Goal: Ask a question: Seek information or help from site administrators or community

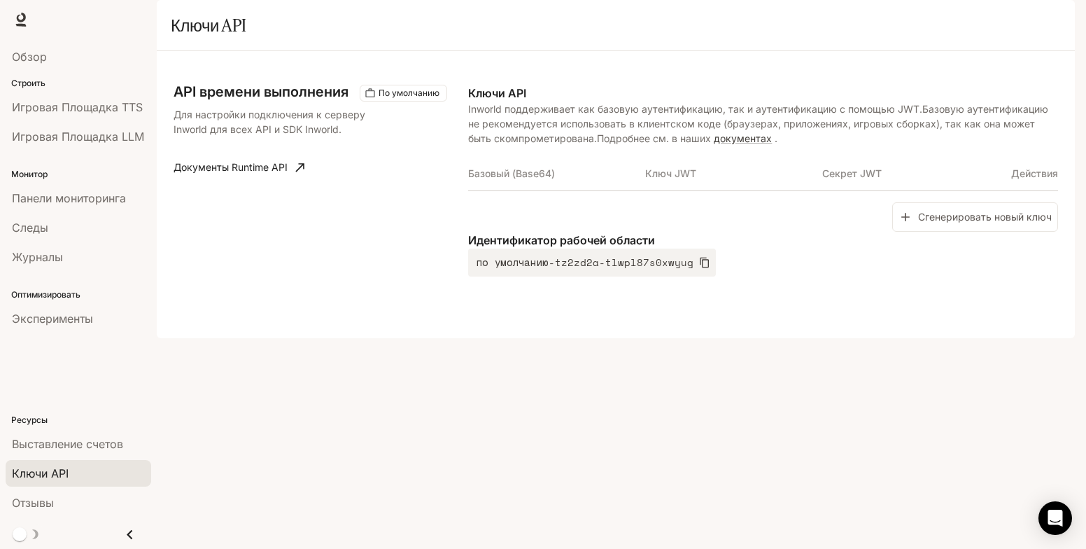
click at [857, 111] on div "API времени выполнения По умолчанию Для настройки подключения к серверу Inworld…" at bounding box center [616, 194] width 884 height 253
click at [766, 190] on th "Ключ JWT" at bounding box center [733, 174] width 177 height 34
click at [739, 144] on ya-tr-span "документах" at bounding box center [743, 138] width 58 height 12
click at [754, 338] on div "API времени выполнения По умолчанию Для настройки подключения к серверу Inworld…" at bounding box center [616, 194] width 918 height 287
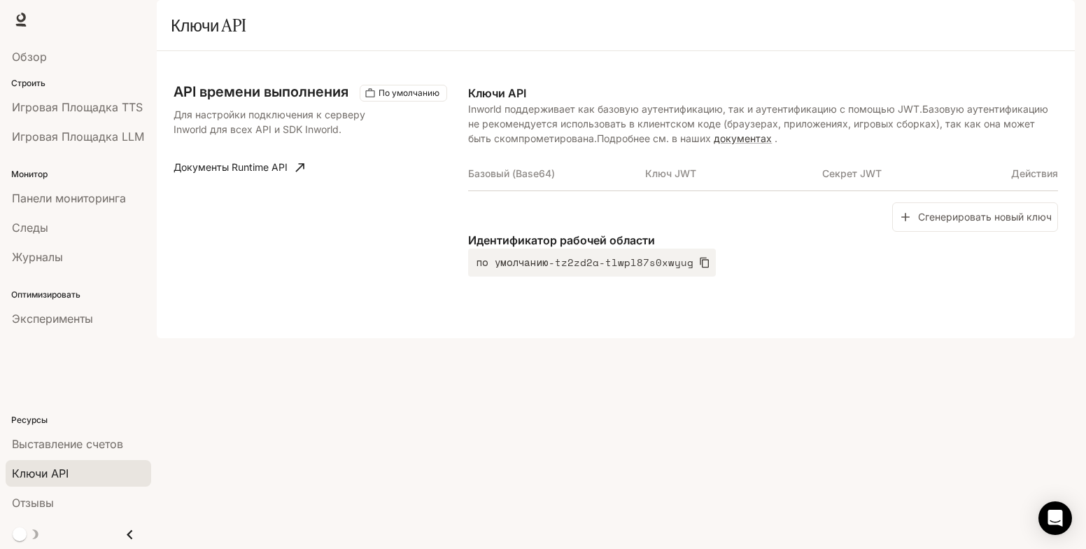
click at [509, 179] on ya-tr-span "Базовый (Base64)" at bounding box center [511, 173] width 87 height 12
click at [663, 179] on ya-tr-span "Ключ JWT" at bounding box center [670, 173] width 51 height 12
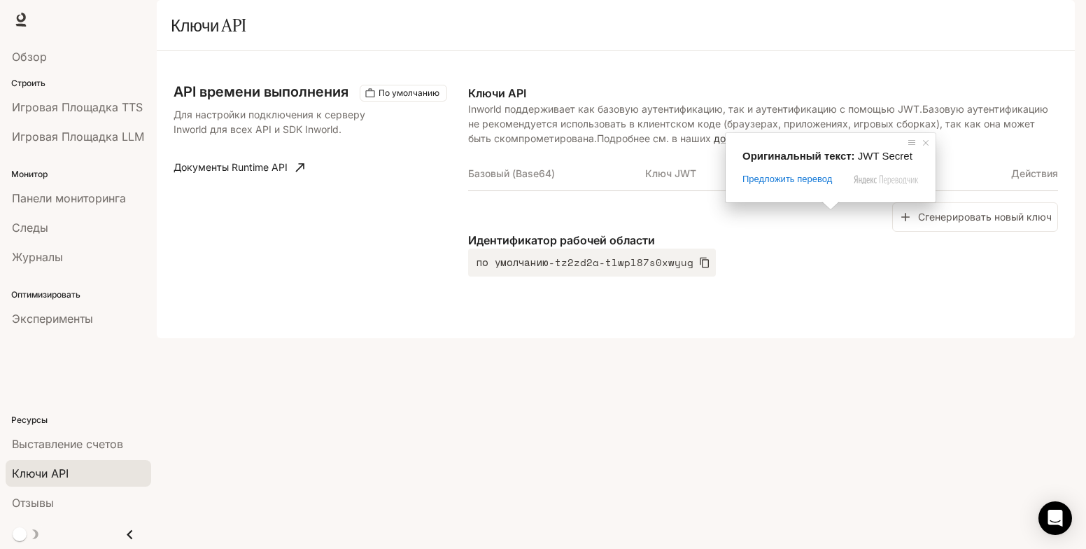
drag, startPoint x: 856, startPoint y: 209, endPoint x: 807, endPoint y: 211, distance: 49.0
click at [807, 190] on tr "Базовый (Base64) Ключ JWT Секрет JWT Действия" at bounding box center [763, 174] width 590 height 34
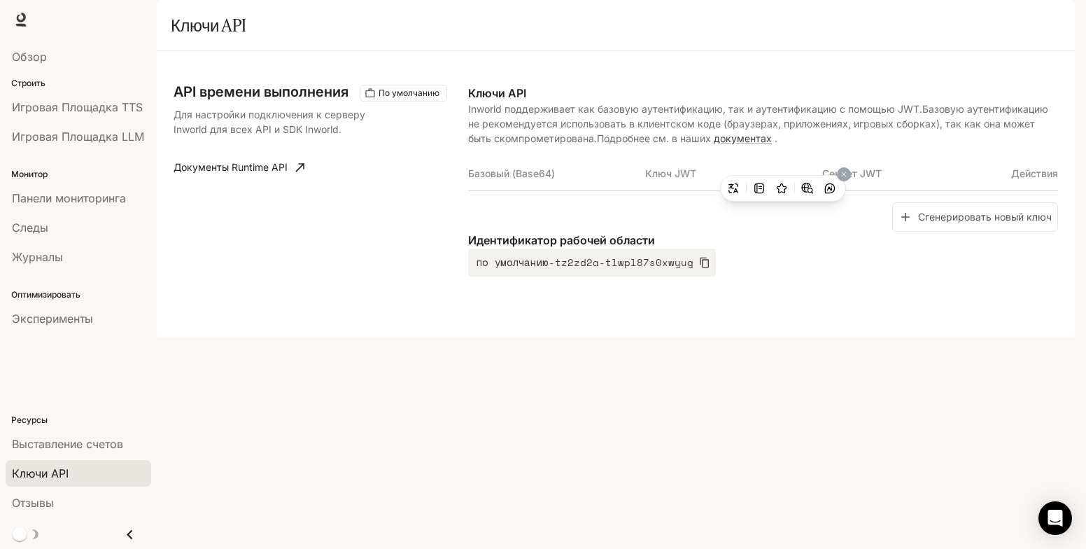
click at [817, 276] on div "Идентификатор рабочей области по умолчанию-tz2zd2a-tlwpl87s0xwyug" at bounding box center [763, 254] width 590 height 45
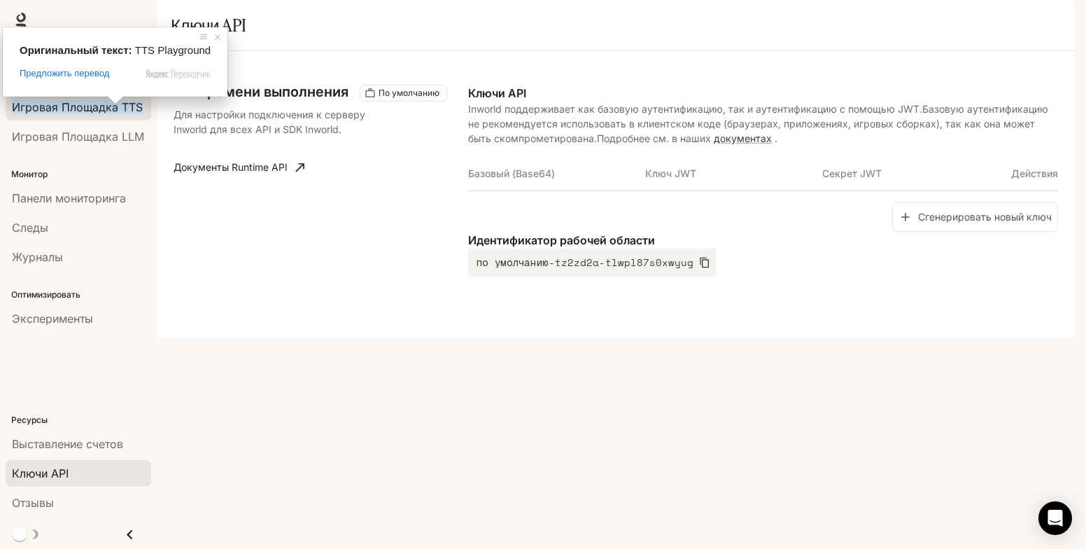
click at [106, 104] on span at bounding box center [115, 100] width 18 height 8
click at [138, 109] on ya-tr-span "Игровая Площадка TTS" at bounding box center [77, 107] width 131 height 14
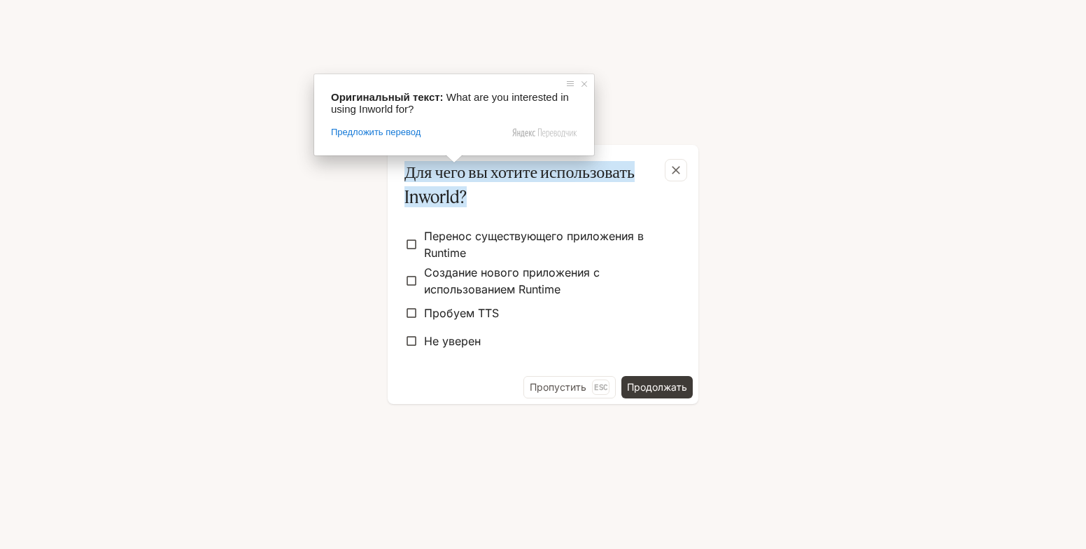
click at [227, 81] on div "Для чего вы хотите использовать Inworld? Перенос существующего приложения в Run…" at bounding box center [543, 274] width 1086 height 549
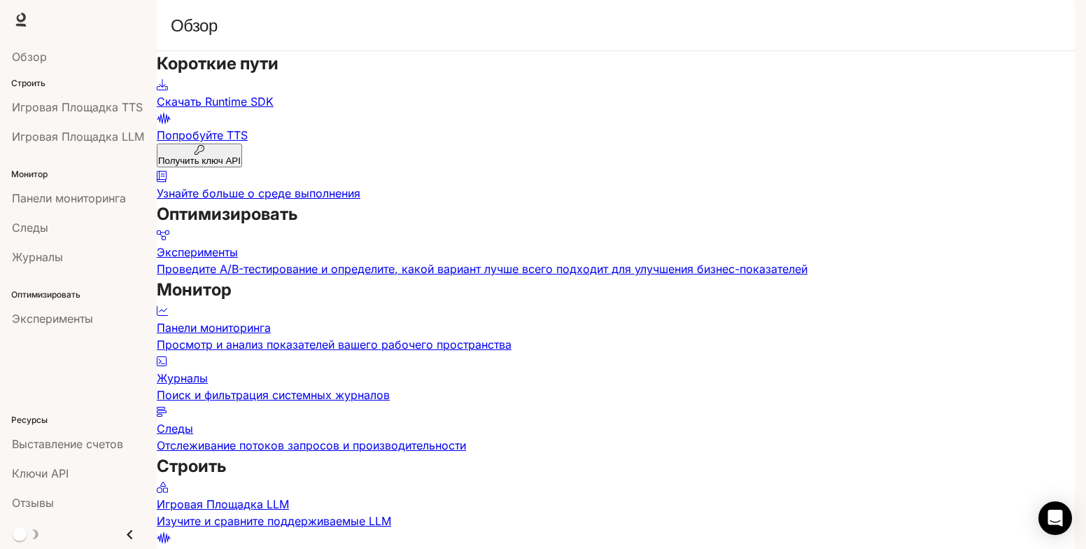
click at [622, 204] on div "Короткие пути Скачать Runtime SDK Попробуйте TTS Получить ключ API Узнайте боль…" at bounding box center [616, 315] width 918 height 528
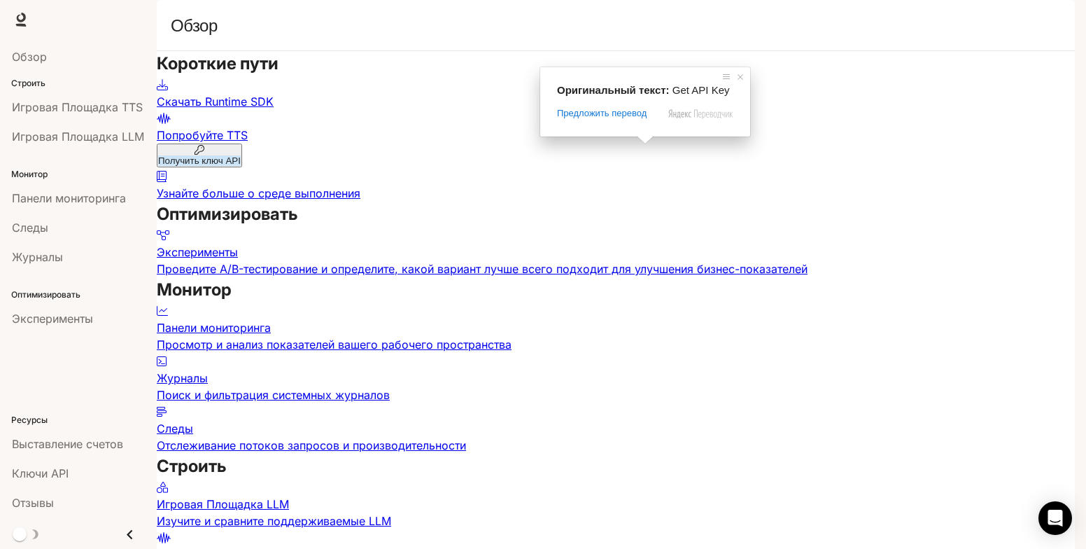
click at [241, 155] on ya-tr-span "Получить ключ API" at bounding box center [199, 160] width 83 height 10
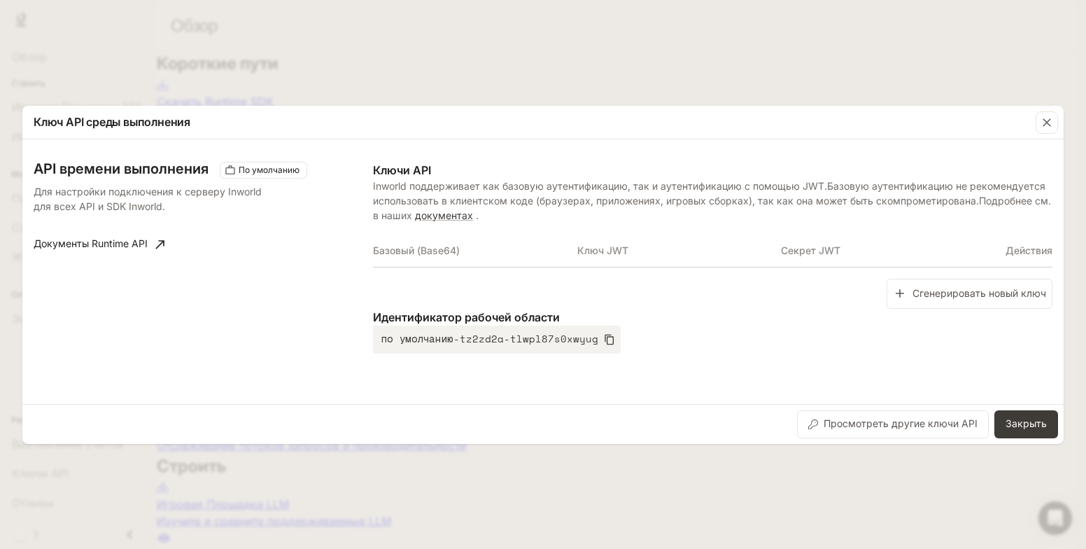
click at [245, 211] on p "Для настройки подключения к серверу Inworld для всех API и SDK Inworld." at bounding box center [157, 198] width 246 height 29
click at [153, 244] on link "Документы Runtime API" at bounding box center [99, 244] width 142 height 28
click at [800, 55] on div "Ключ API среды выполнения API времени выполнения По умолчанию Для настройки под…" at bounding box center [543, 274] width 1086 height 549
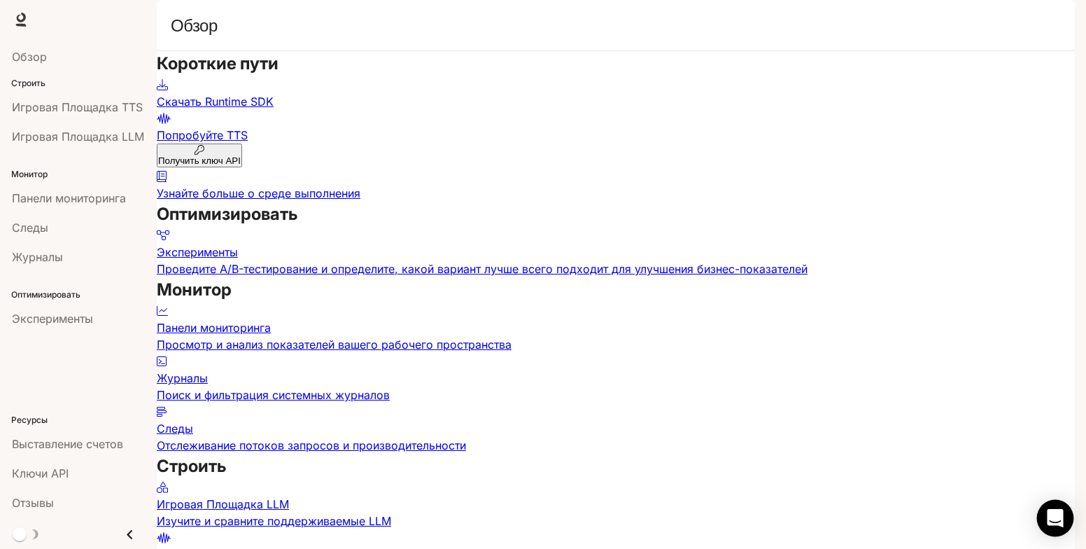
click at [1054, 515] on icon "Откройте Интерком-Мессенджер" at bounding box center [1055, 518] width 16 height 18
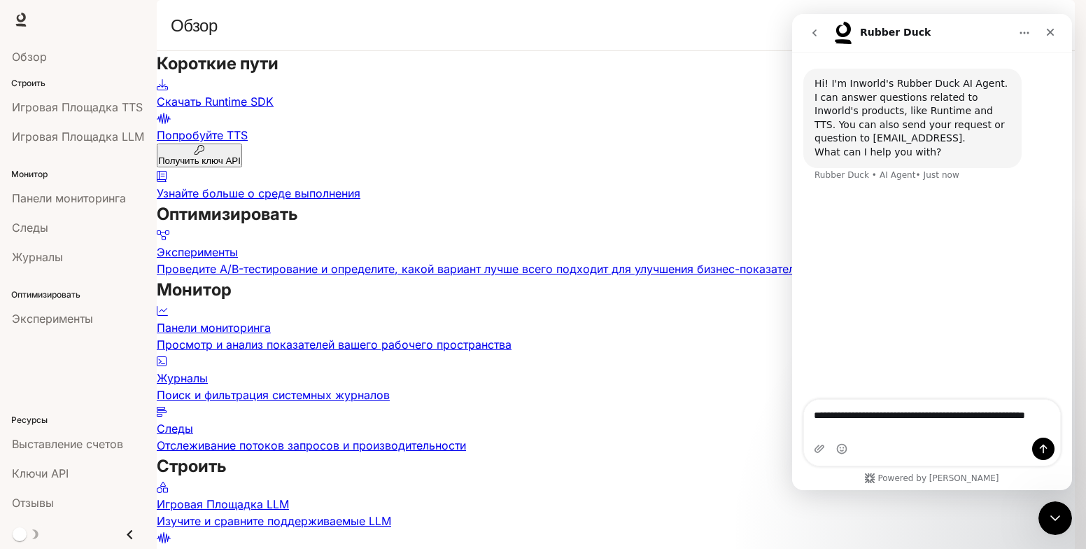
type textarea "**********"
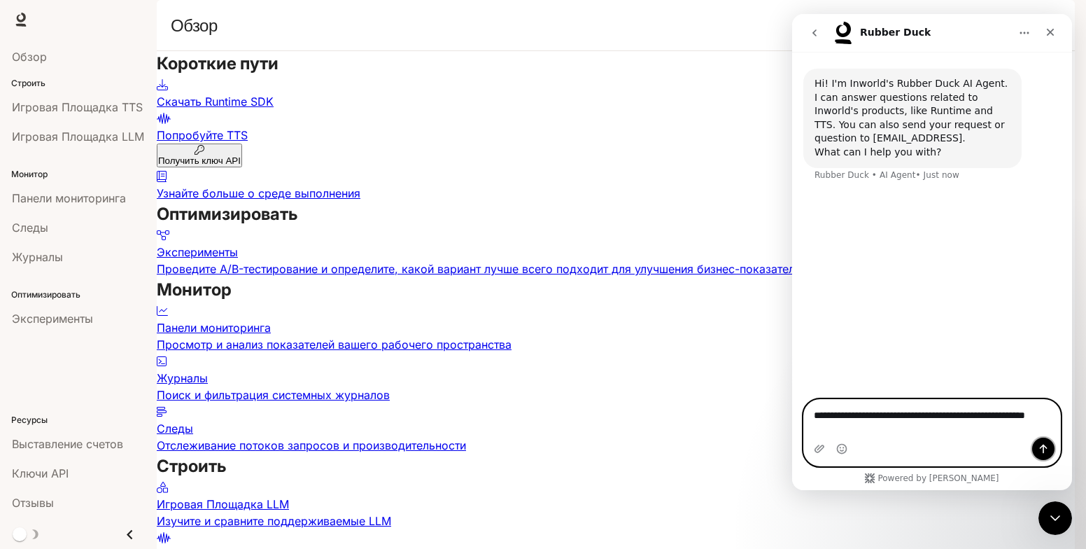
click at [1051, 447] on button "Send a message…" at bounding box center [1043, 448] width 22 height 22
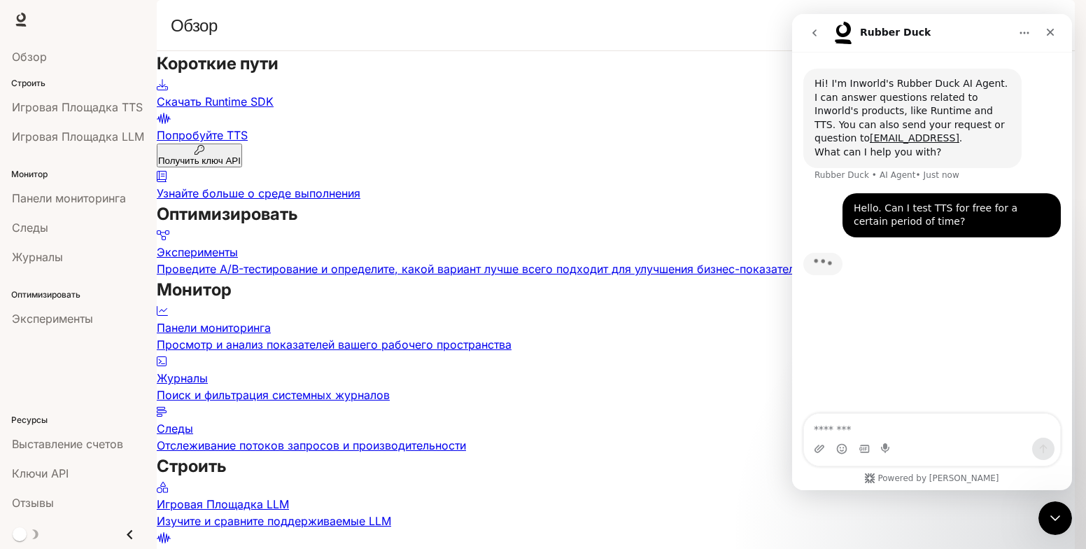
click at [564, 227] on div "Эксперименты Проведите A/B-тестирование и определите, какой вариант лучше всего…" at bounding box center [616, 252] width 918 height 50
click at [274, 271] on link "Эксперименты Проведите A/B-тестирование и определите, какой вариант лучше всего…" at bounding box center [616, 252] width 918 height 50
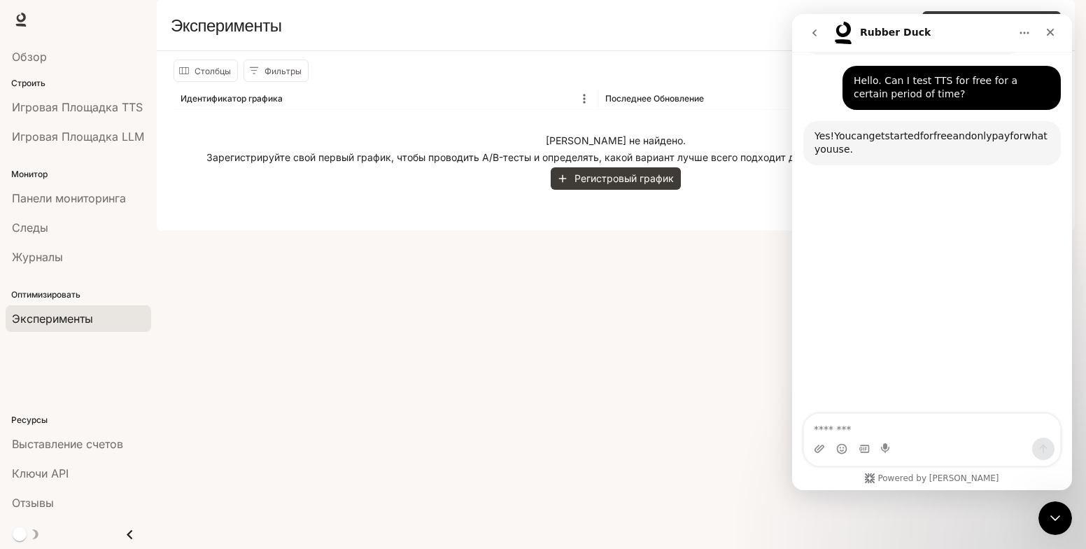
scroll to position [131, 0]
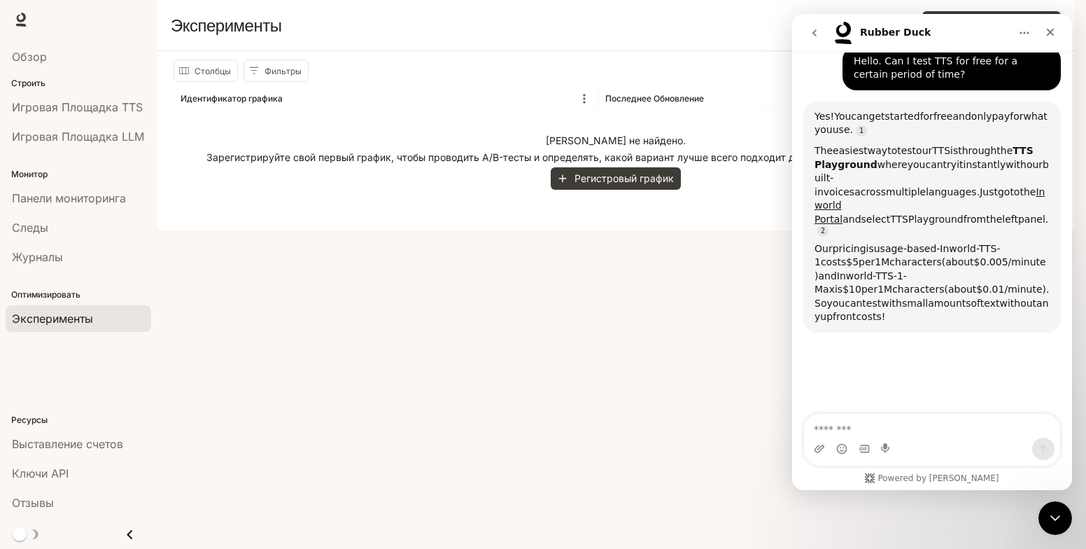
drag, startPoint x: 964, startPoint y: 281, endPoint x: 804, endPoint y: 109, distance: 235.2
click at [804, 109] on div "Yes! You can get started for free and only pay for what you use. The easiest wa…" at bounding box center [931, 216] width 257 height 231
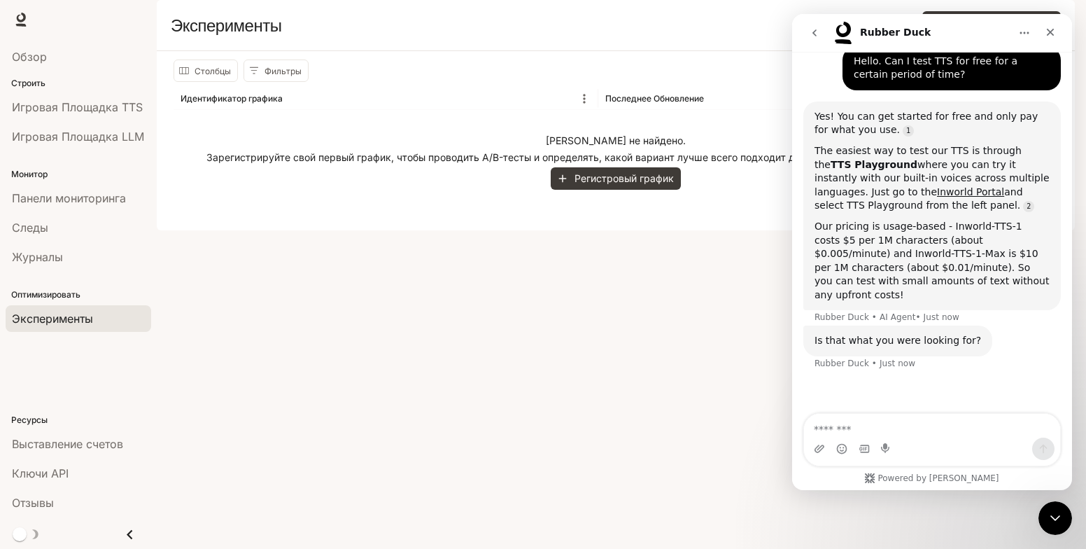
copy div "Yes! You can get started for free and only pay for what you use. The easiest wa…"
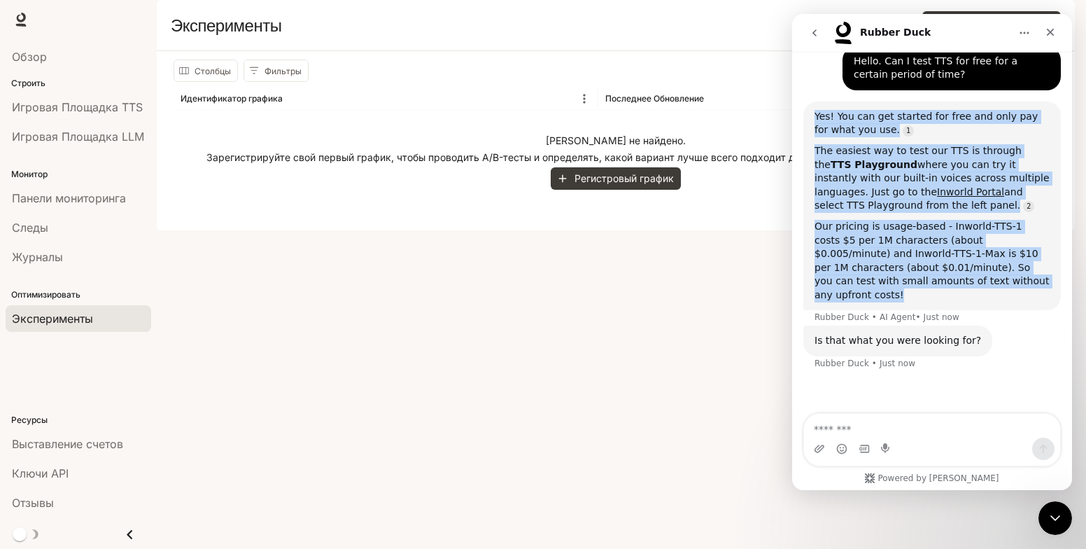
drag, startPoint x: 967, startPoint y: 284, endPoint x: 810, endPoint y: 118, distance: 228.7
click at [810, 118] on div "Yes! You can get started for free and only pay for what you use. The easiest wa…" at bounding box center [931, 205] width 257 height 209
copy div "Yes! You can get started for free and only pay for what you use. The easiest wa…"
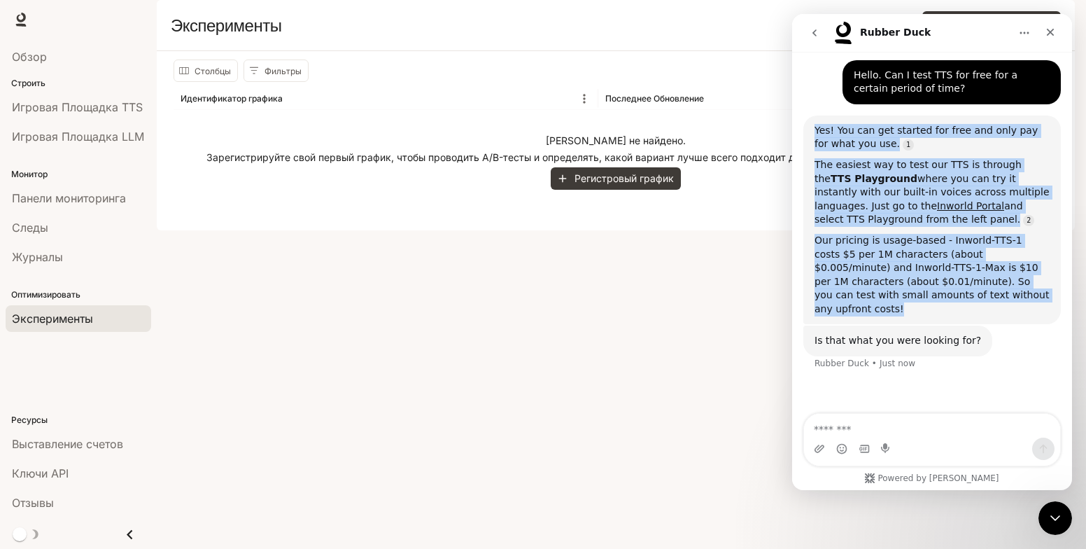
scroll to position [117, 0]
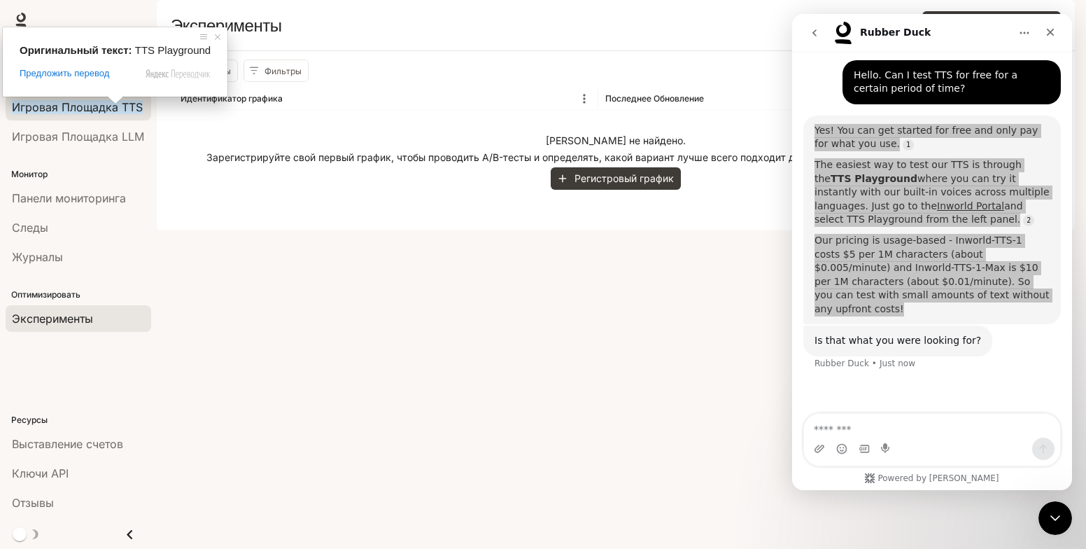
click at [139, 113] on ya-tr-span "Игровая Площадка TTS" at bounding box center [77, 107] width 131 height 14
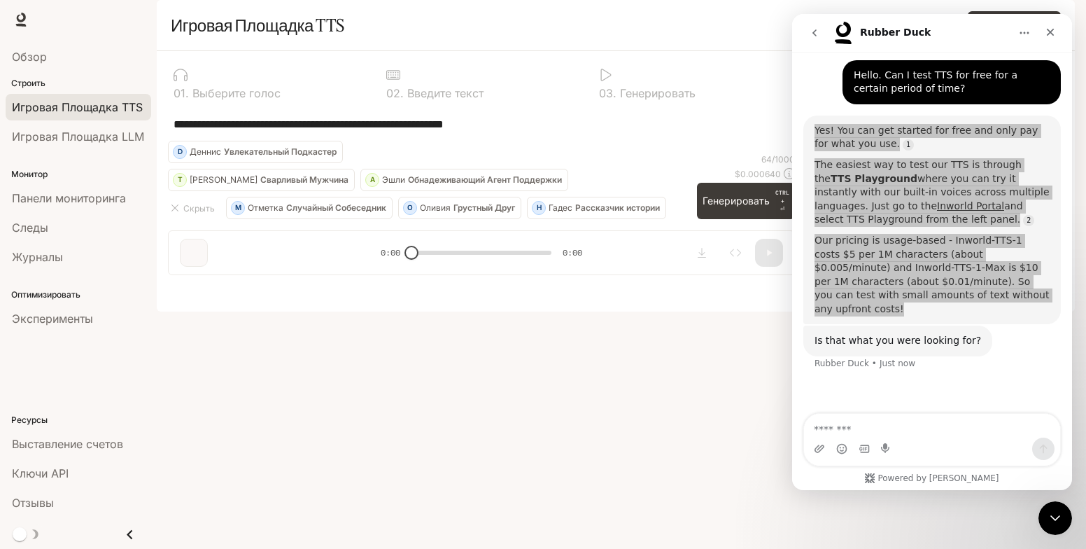
click at [534, 39] on div "Голоса Голос клона" at bounding box center [705, 25] width 711 height 28
click at [456, 141] on div "**********" at bounding box center [481, 124] width 627 height 34
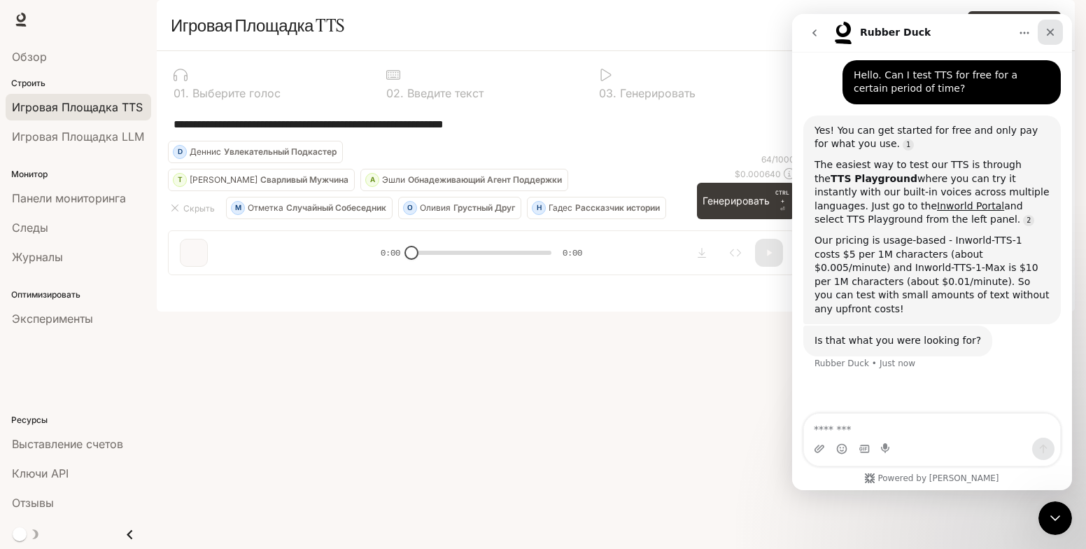
click at [1052, 33] on icon "Close" at bounding box center [1051, 33] width 8 height 8
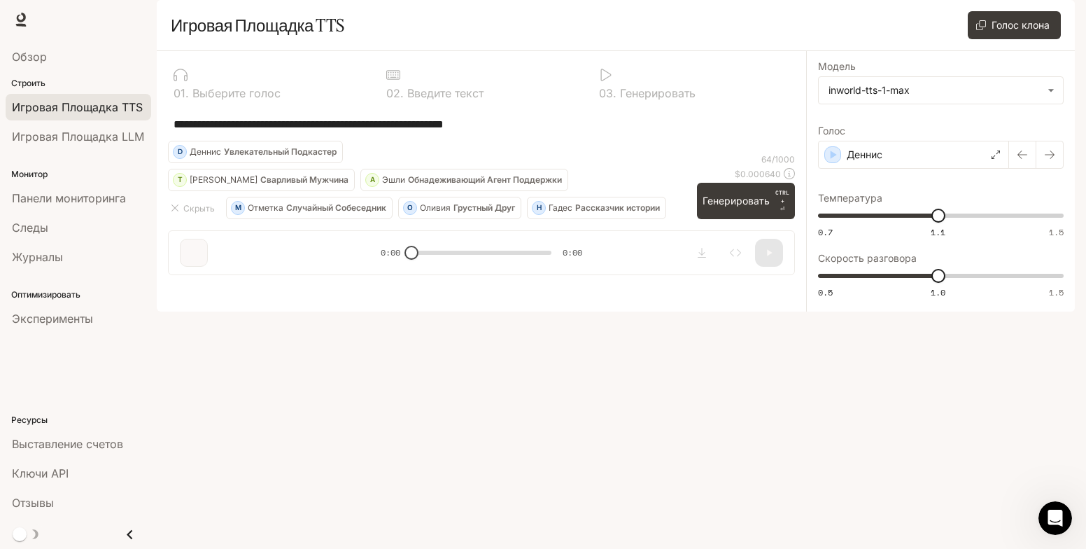
scroll to position [77, 0]
click at [1020, 160] on icon "button" at bounding box center [1022, 154] width 11 height 11
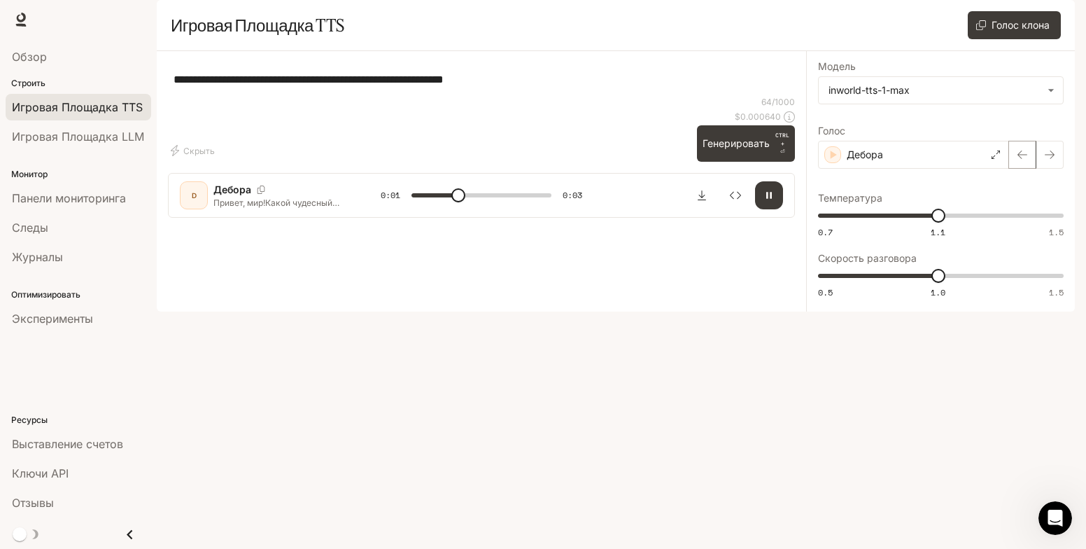
click at [1021, 160] on icon "button" at bounding box center [1022, 154] width 11 height 11
click at [1019, 159] on icon "button" at bounding box center [1022, 154] width 10 height 8
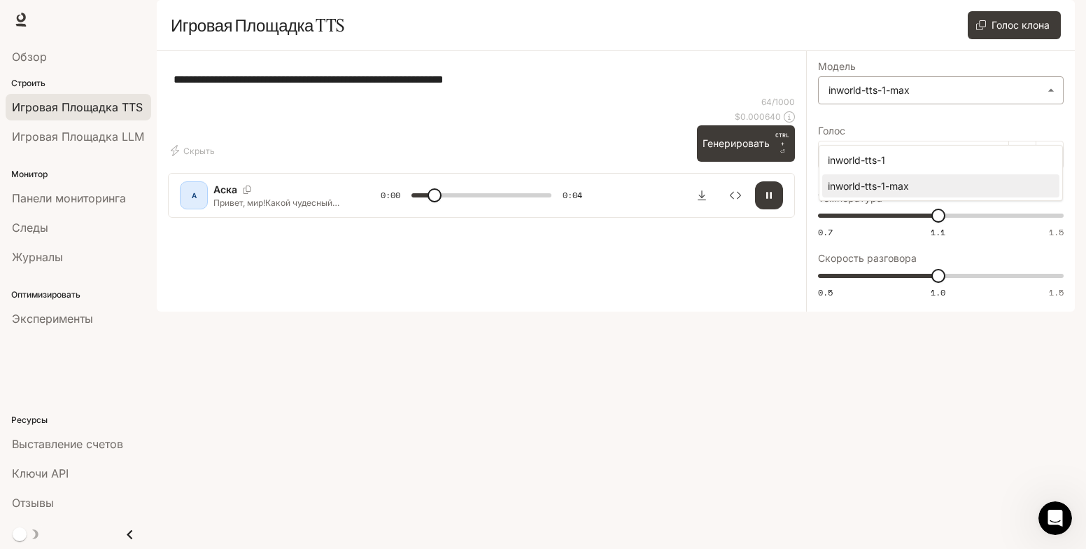
click at [1047, 133] on body "**********" at bounding box center [543, 274] width 1086 height 549
click at [894, 158] on div "inworld-tts-1" at bounding box center [938, 160] width 220 height 15
type input "***"
type input "**********"
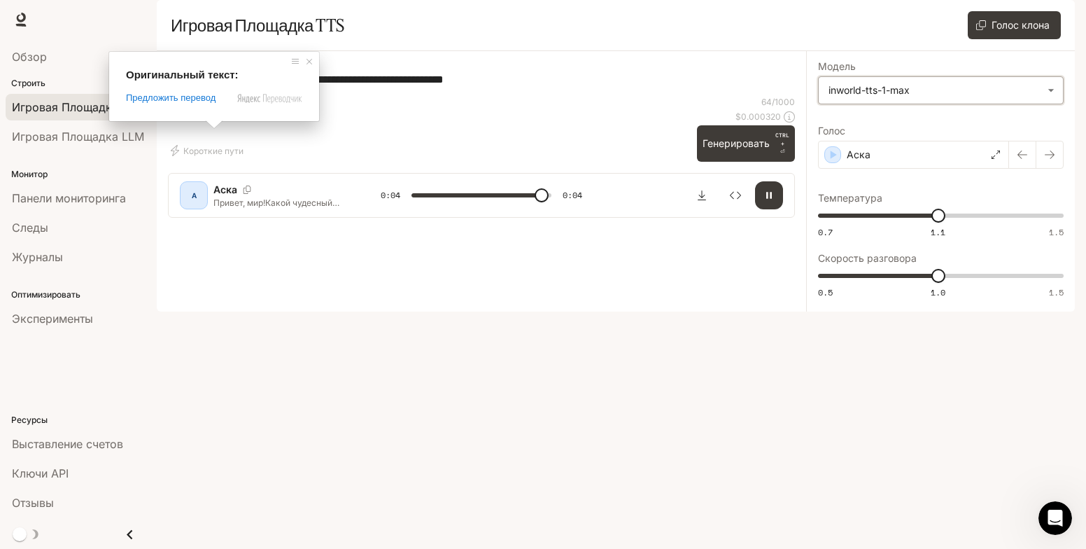
type input "*"
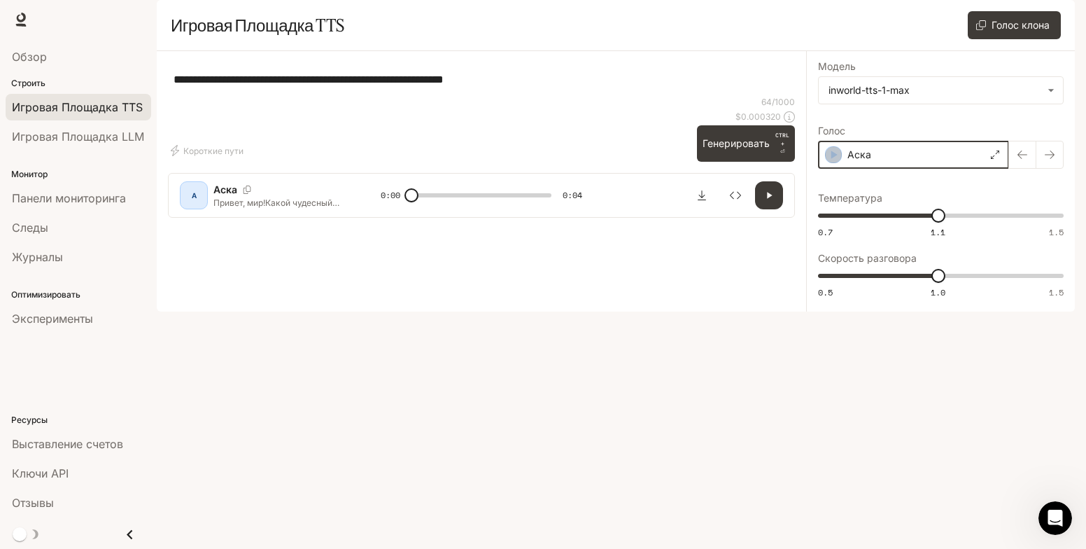
click at [833, 159] on icon "button" at bounding box center [834, 154] width 6 height 8
click at [1060, 522] on div "Open Intercom Messenger" at bounding box center [1053, 516] width 46 height 46
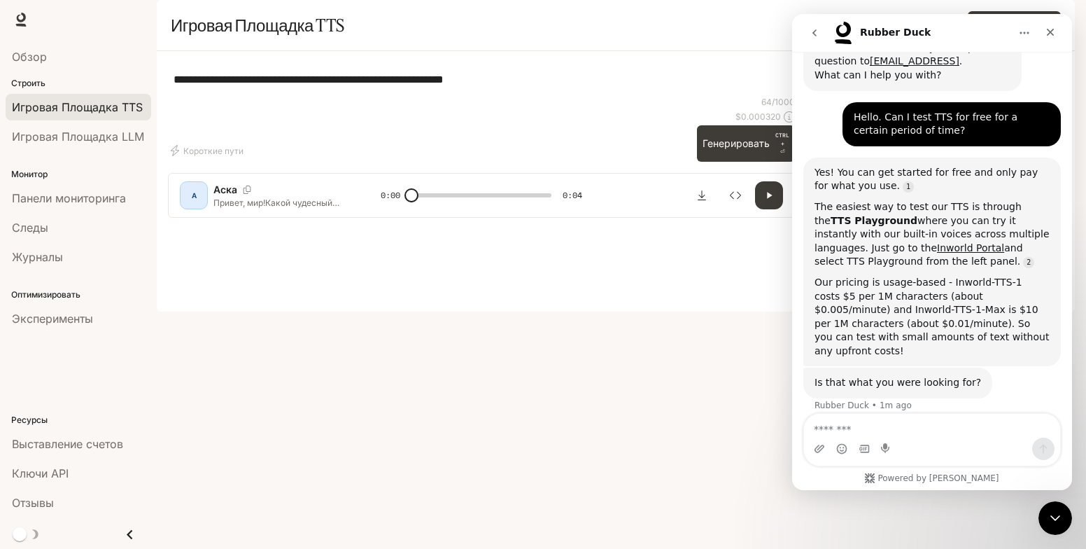
click at [936, 433] on textarea "Message…" at bounding box center [932, 426] width 256 height 24
click at [842, 435] on textarea "Message…" at bounding box center [932, 426] width 256 height 24
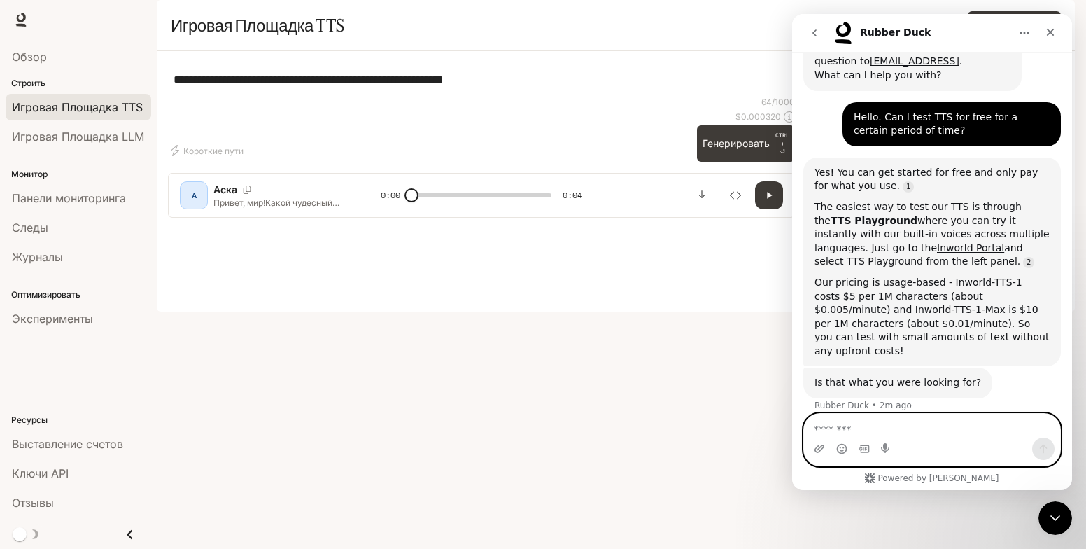
paste textarea "**********"
type textarea "**********"
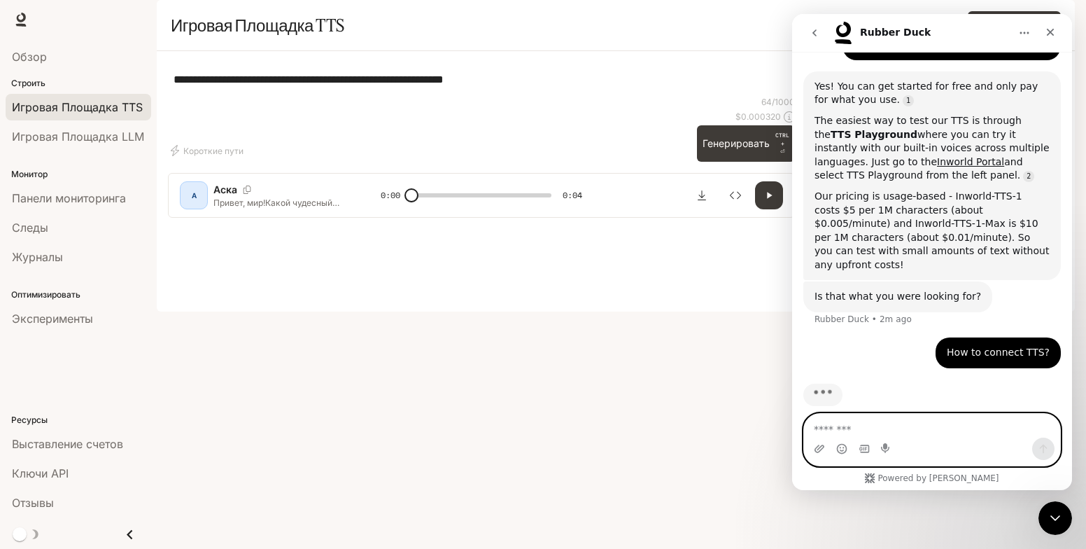
scroll to position [164, 0]
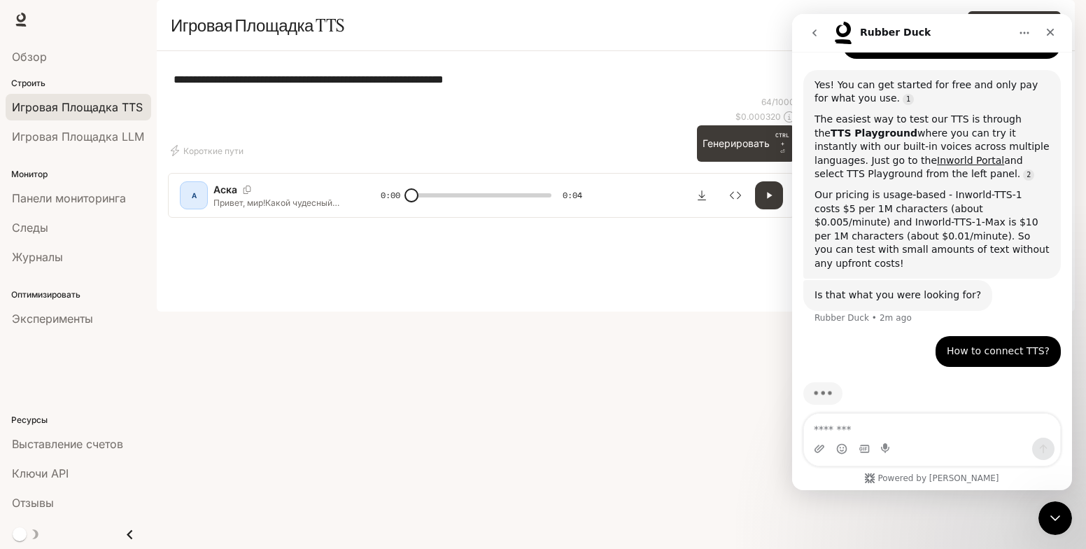
click at [481, 96] on div "**********" at bounding box center [481, 79] width 627 height 34
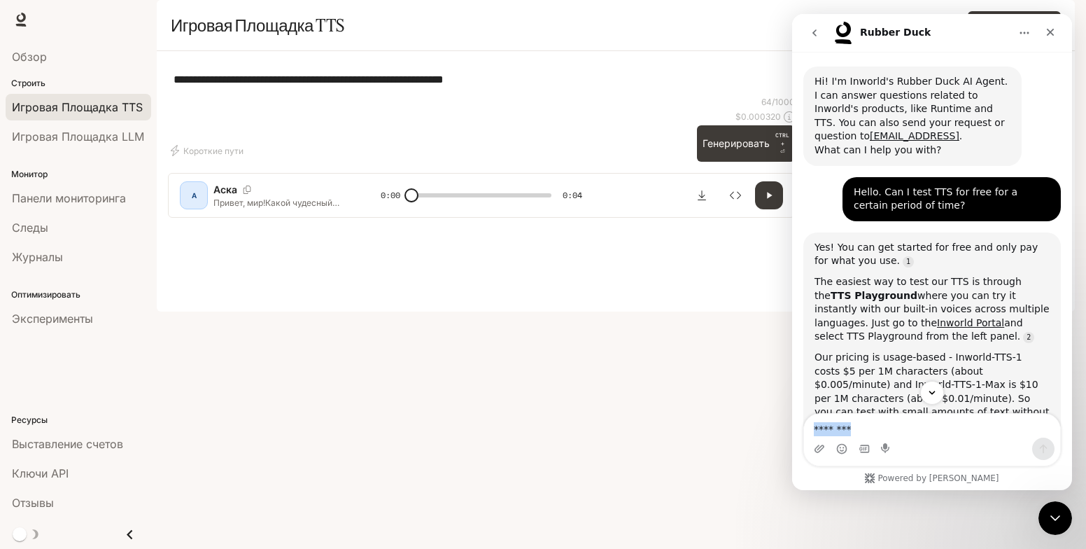
scroll to position [580, 0]
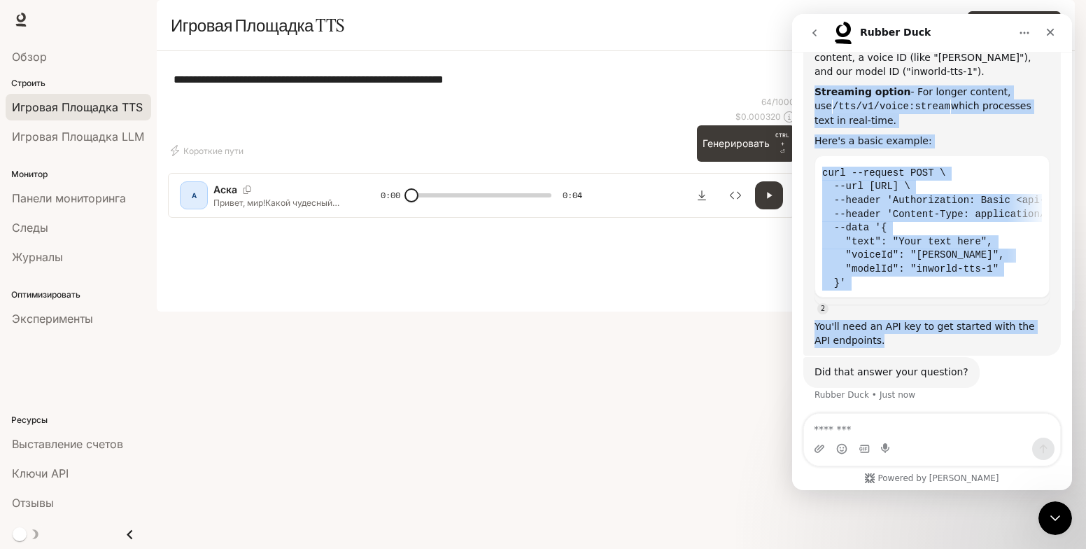
drag, startPoint x: 863, startPoint y: 334, endPoint x: 812, endPoint y: 72, distance: 267.3
click at [812, 72] on div "You can connect to our TTS in a few ways: TTS Playground - The easiest way to g…" at bounding box center [931, 151] width 257 height 410
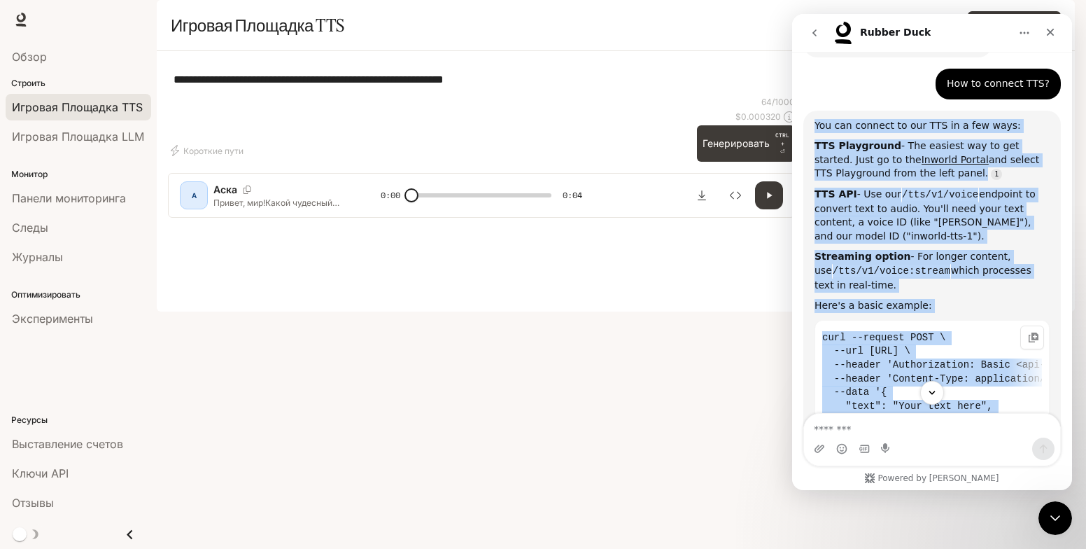
scroll to position [594, 0]
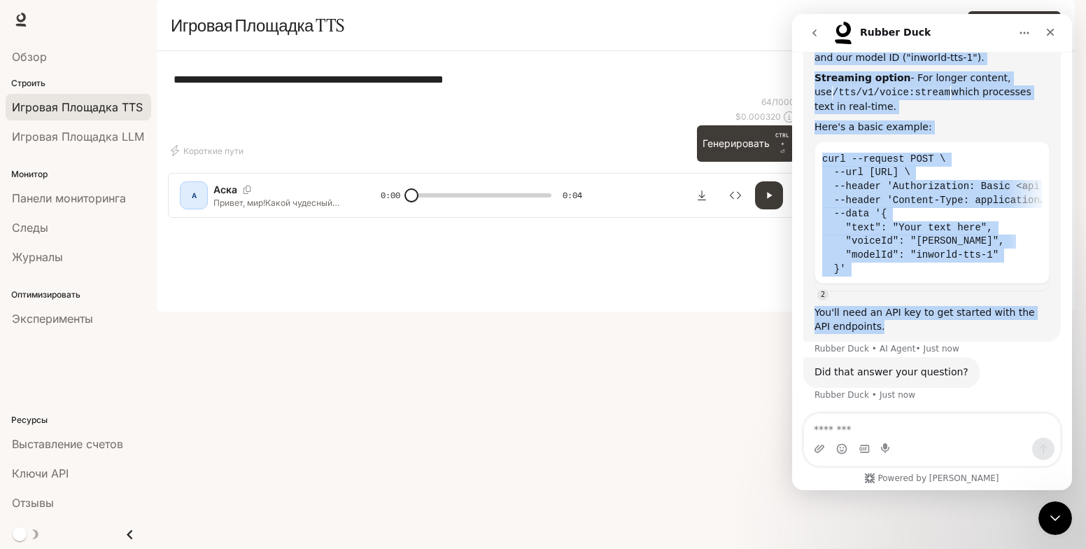
drag, startPoint x: 816, startPoint y: 113, endPoint x: 983, endPoint y: 341, distance: 282.3
click at [983, 341] on div "You can connect to our TTS in a few ways: TTS Playground - The easiest way to g…" at bounding box center [931, 144] width 257 height 425
copy div "You can connect to our TTS in a few ways: TTS Playground - The easiest way to g…"
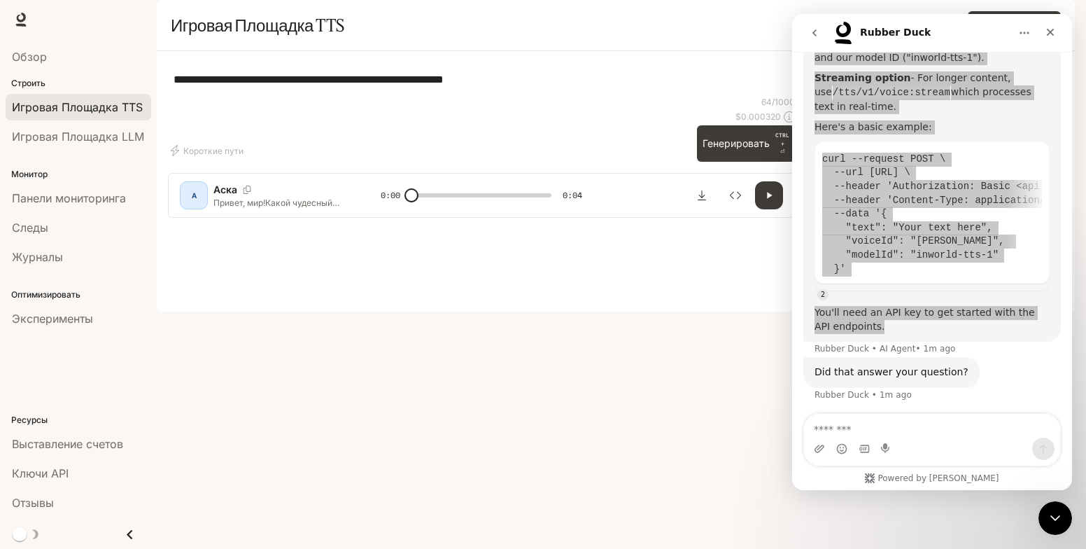
click at [490, 96] on div "**********" at bounding box center [481, 79] width 627 height 34
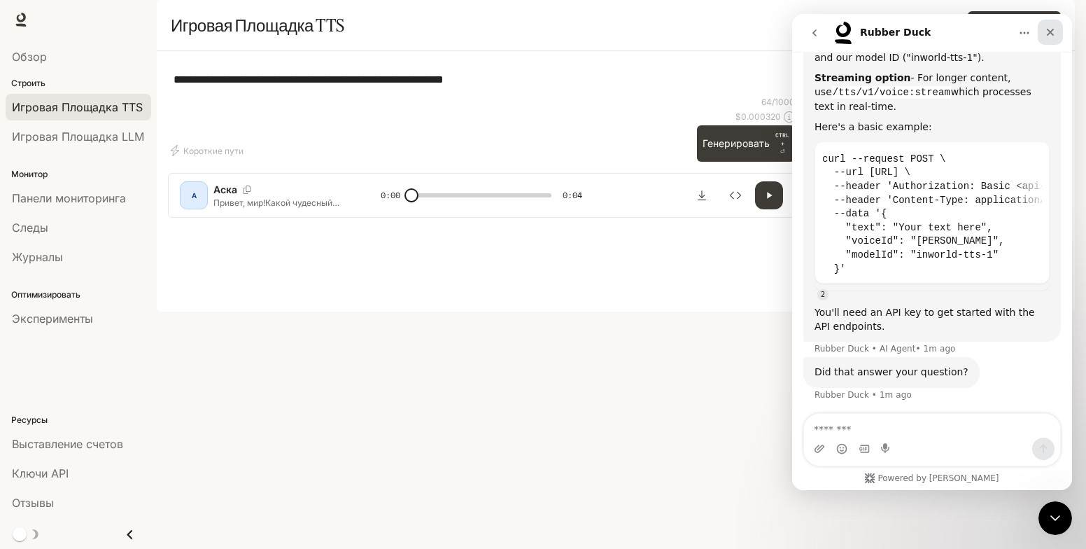
click at [1050, 37] on icon "Close" at bounding box center [1050, 32] width 11 height 11
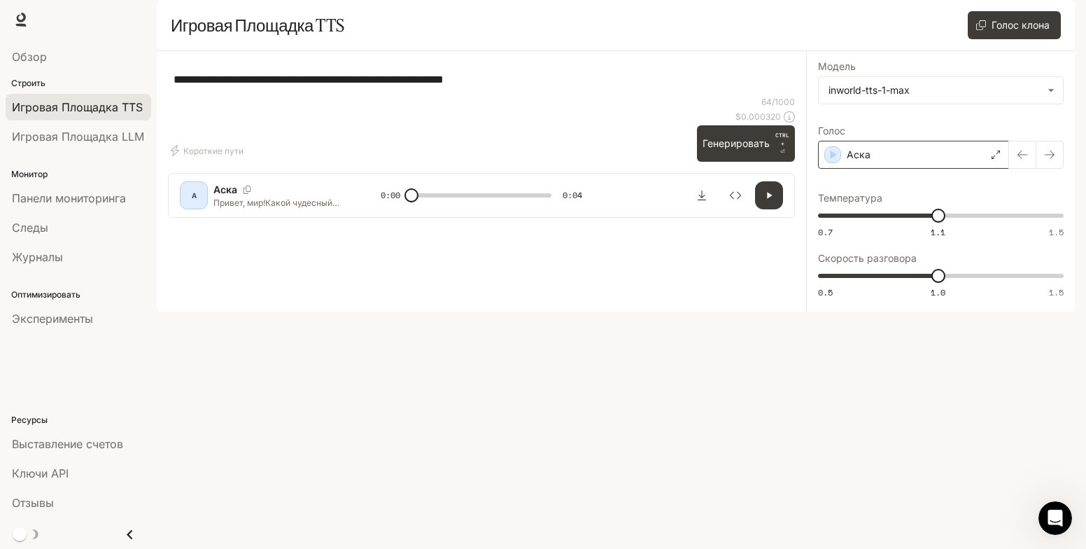
click at [663, 96] on div "**********" at bounding box center [481, 79] width 627 height 34
click at [1056, 509] on icon "Open Intercom Messenger" at bounding box center [1053, 515] width 23 height 23
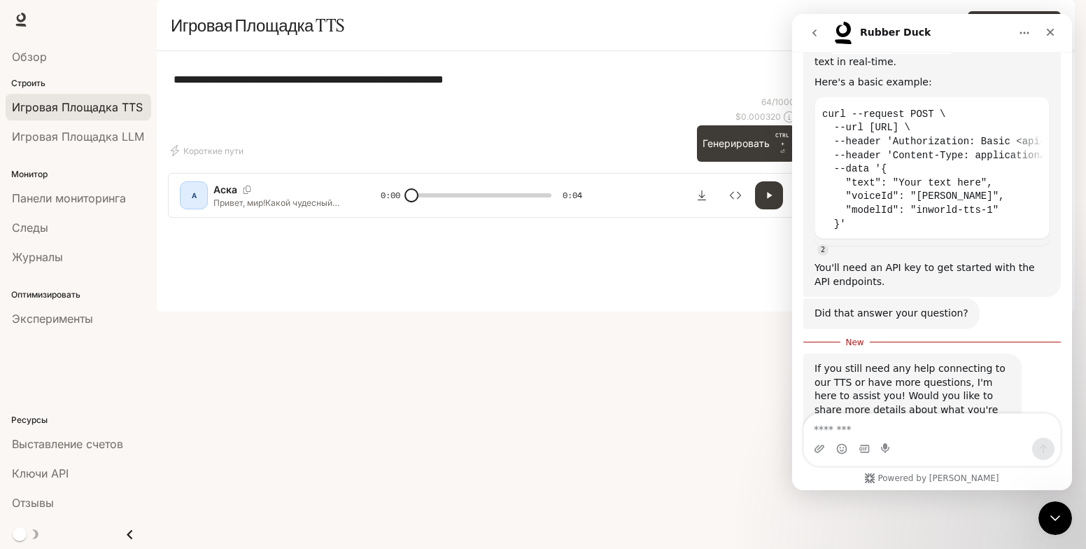
scroll to position [690, 0]
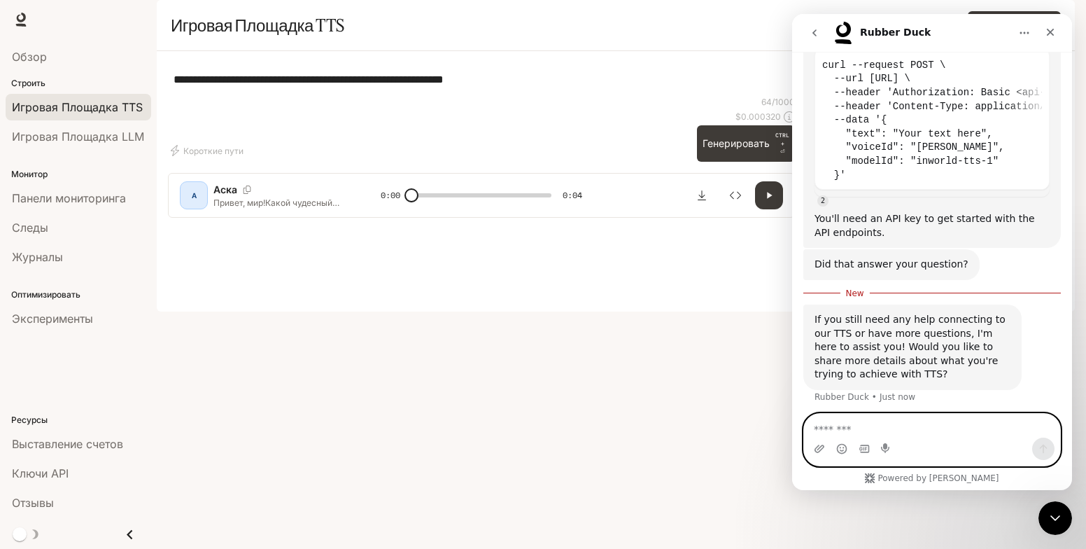
click at [881, 427] on textarea "Message…" at bounding box center [932, 426] width 256 height 24
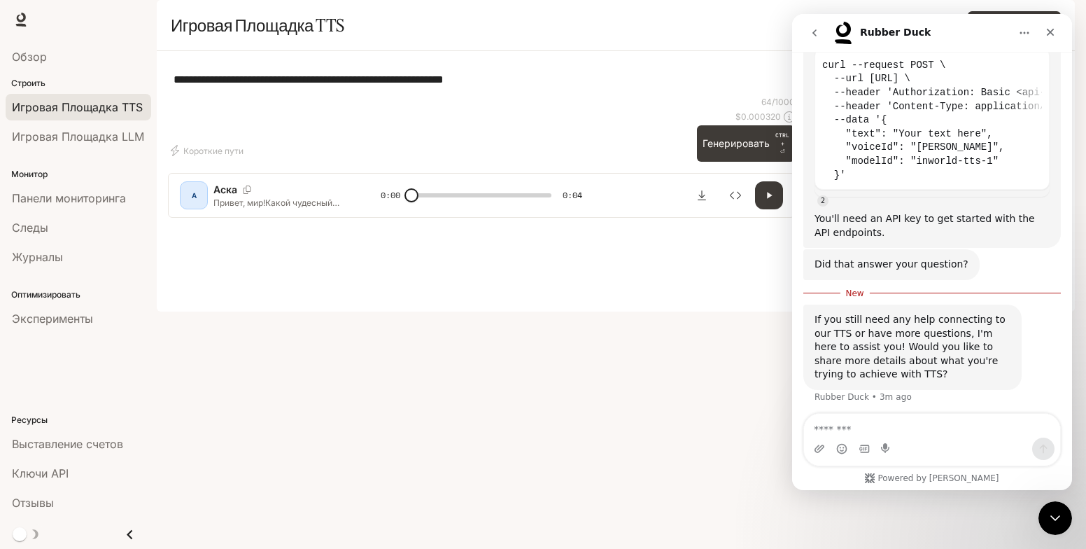
click at [380, 96] on div "**********" at bounding box center [481, 79] width 627 height 34
click at [16, 17] on icon at bounding box center [21, 20] width 14 height 14
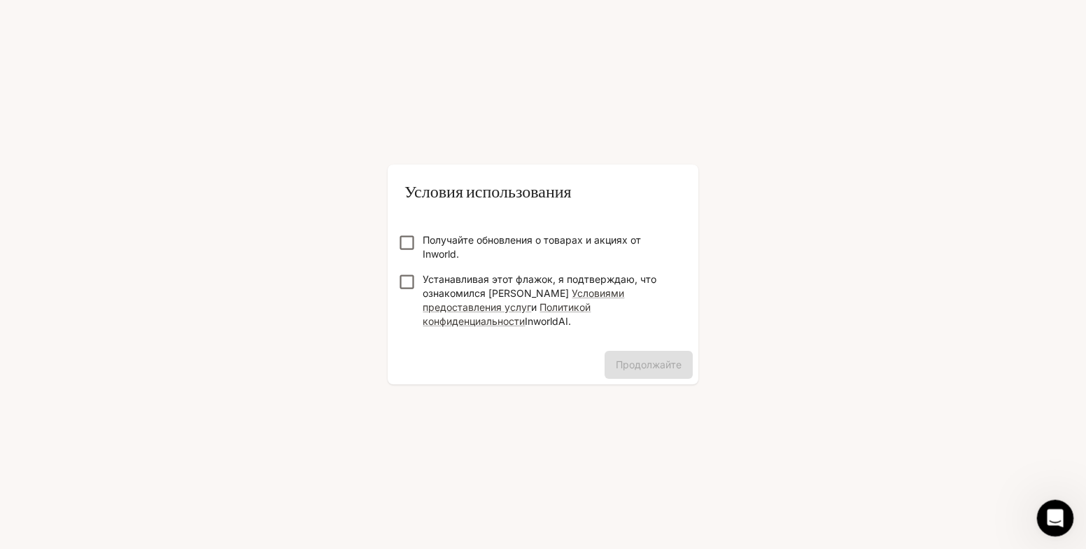
click at [1058, 514] on icon "Open Intercom Messenger" at bounding box center [1053, 515] width 23 height 23
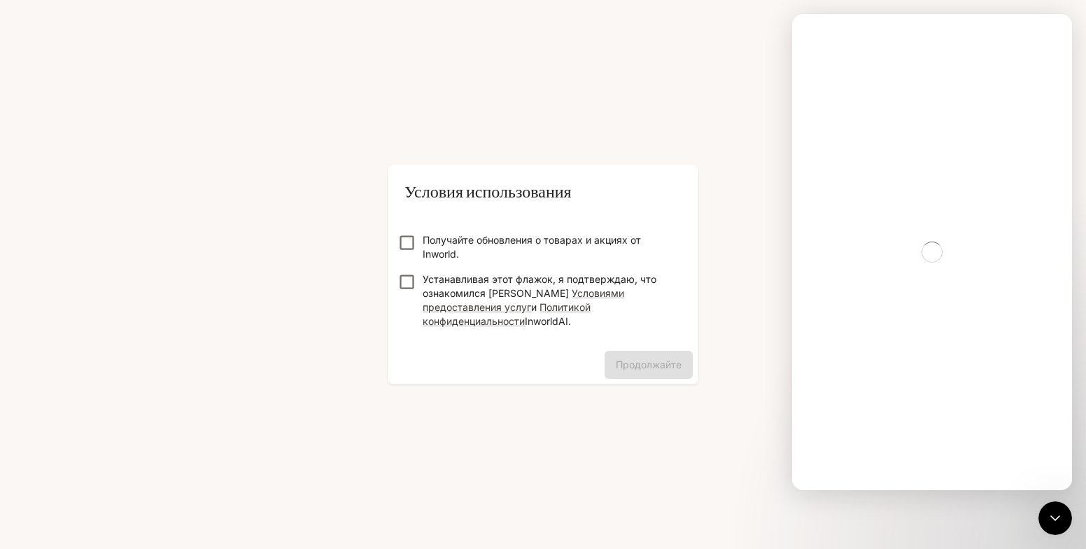
drag, startPoint x: 705, startPoint y: 38, endPoint x: 717, endPoint y: 6, distance: 34.3
click at [704, 38] on div "Условия использования Получайте обновления о товарах и акциях от Inworld. Устан…" at bounding box center [543, 274] width 1086 height 549
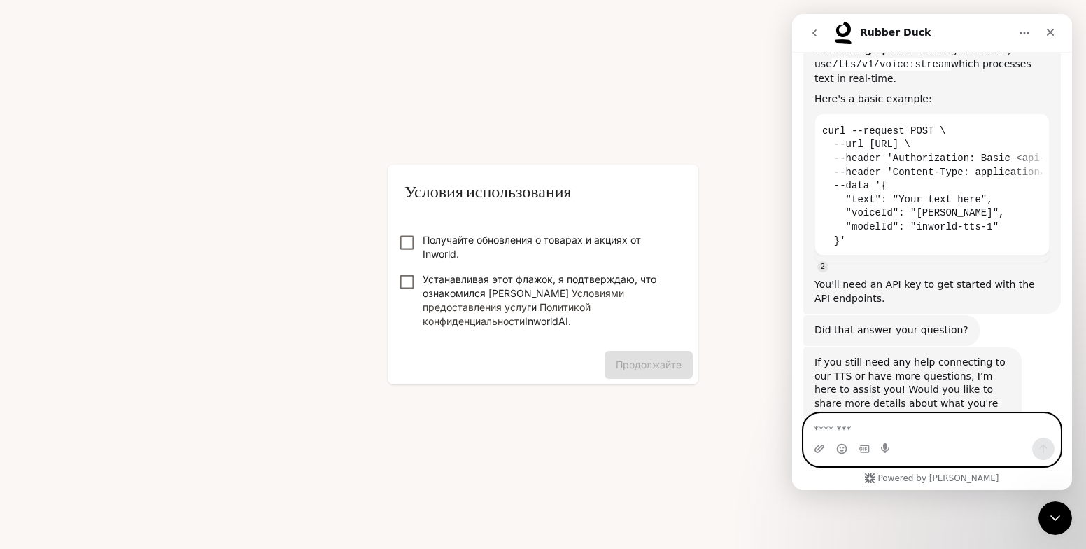
scroll to position [667, 0]
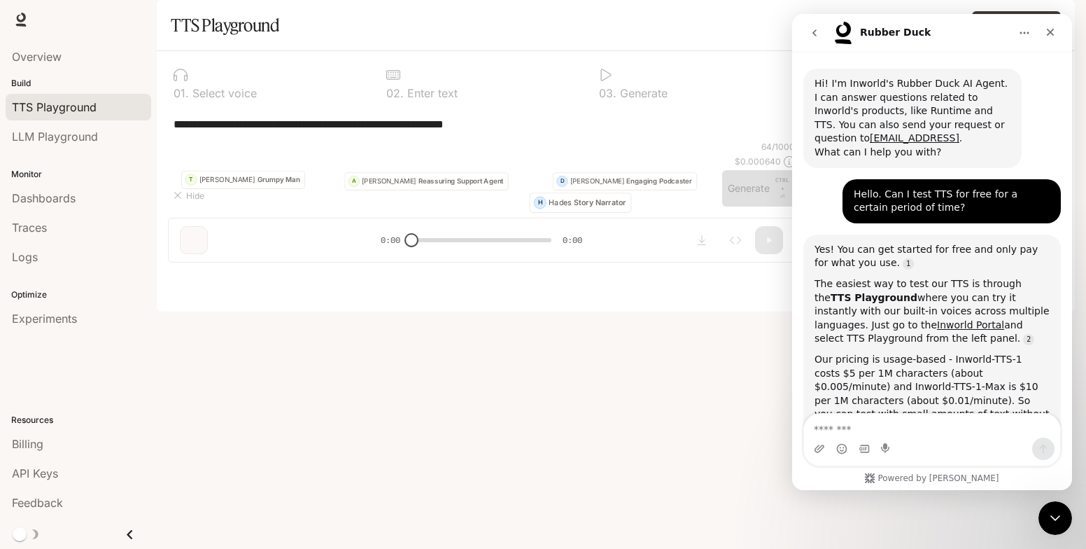
scroll to position [1046, 0]
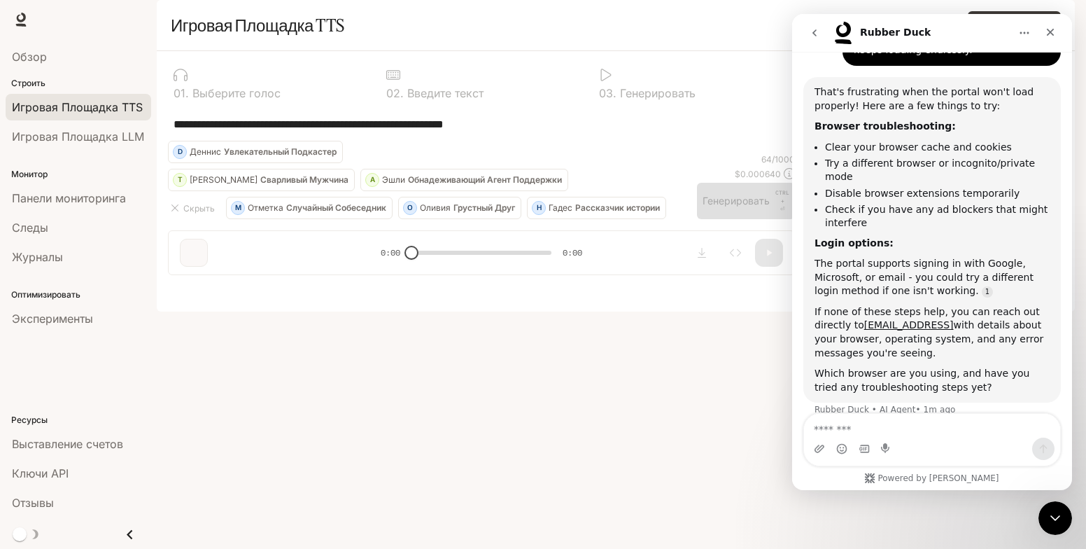
click at [434, 39] on div "Голоса Голос клона" at bounding box center [705, 25] width 711 height 28
click at [1053, 29] on icon "Close" at bounding box center [1051, 33] width 8 height 8
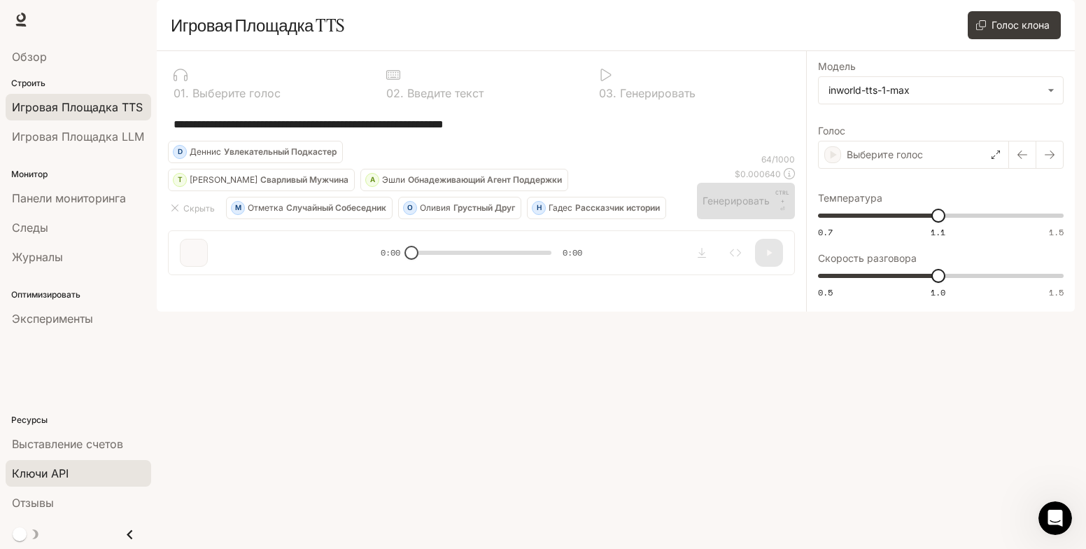
click at [48, 474] on span "Ключи API" at bounding box center [40, 473] width 57 height 17
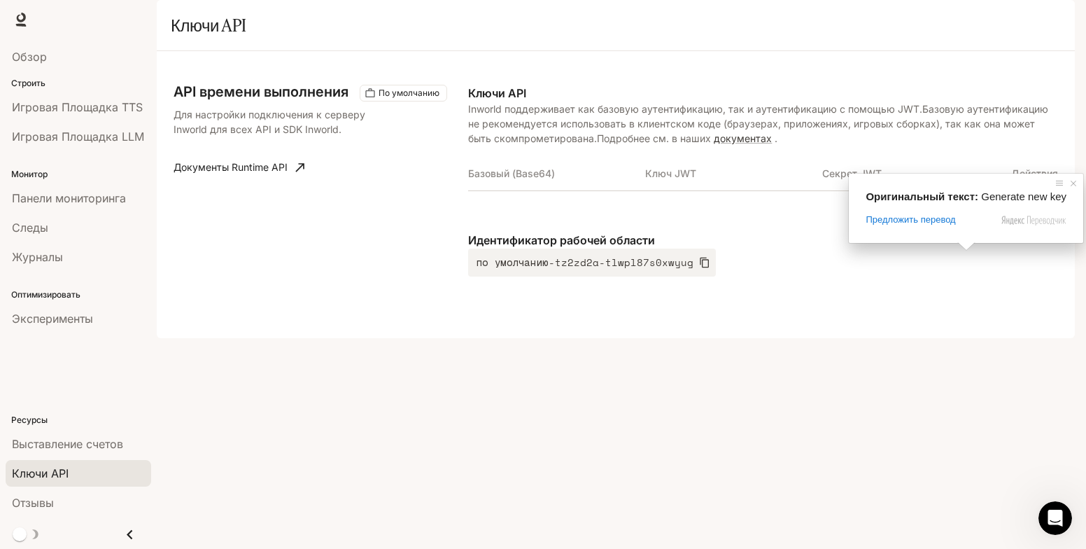
click at [1015, 226] on ya-tr-span "Сгенерировать новый ключ" at bounding box center [985, 217] width 134 height 17
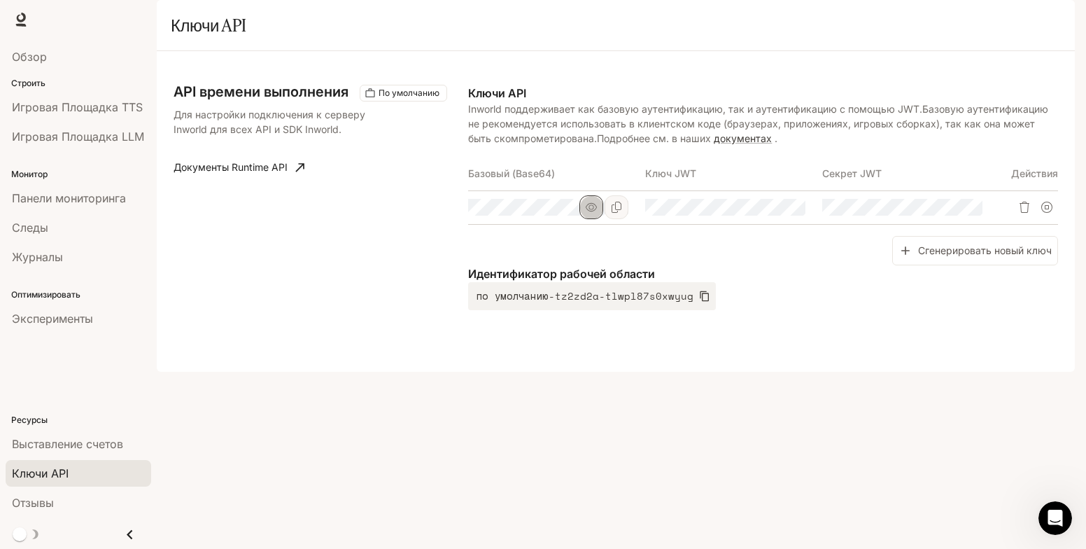
click at [591, 211] on icon "button" at bounding box center [591, 207] width 11 height 8
click at [770, 266] on div "Сгенерировать новый ключ" at bounding box center [763, 251] width 590 height 30
click at [615, 213] on icon "Копирование Basic (Base64)" at bounding box center [616, 207] width 11 height 11
click at [335, 259] on div "API времени выполнения По умолчанию Для настройки подключения к серверу Inworld…" at bounding box center [321, 197] width 295 height 225
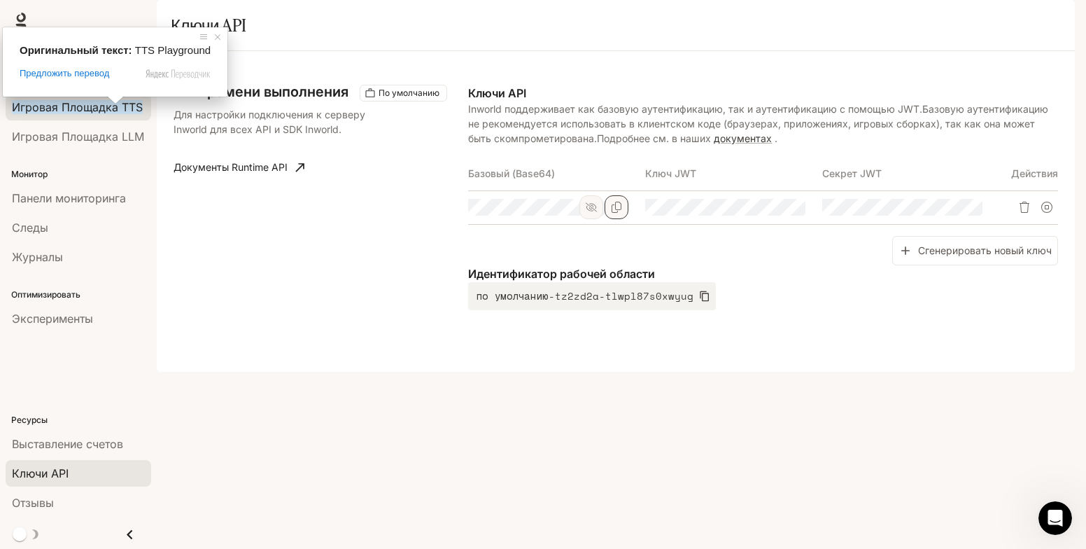
click at [135, 109] on ya-tr-span "Игровая Площадка TTS" at bounding box center [77, 107] width 131 height 14
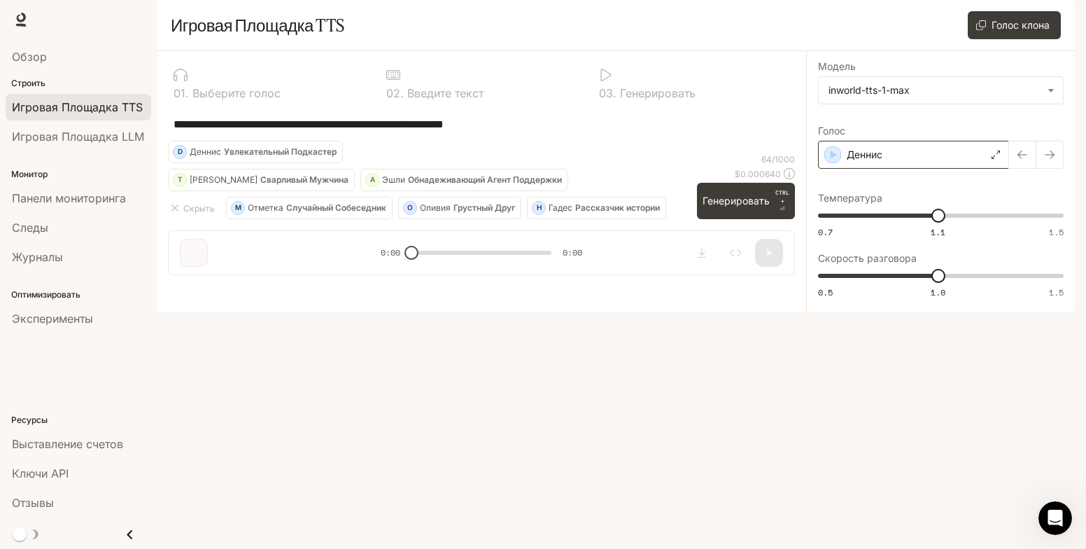
click at [998, 159] on icon at bounding box center [995, 154] width 8 height 8
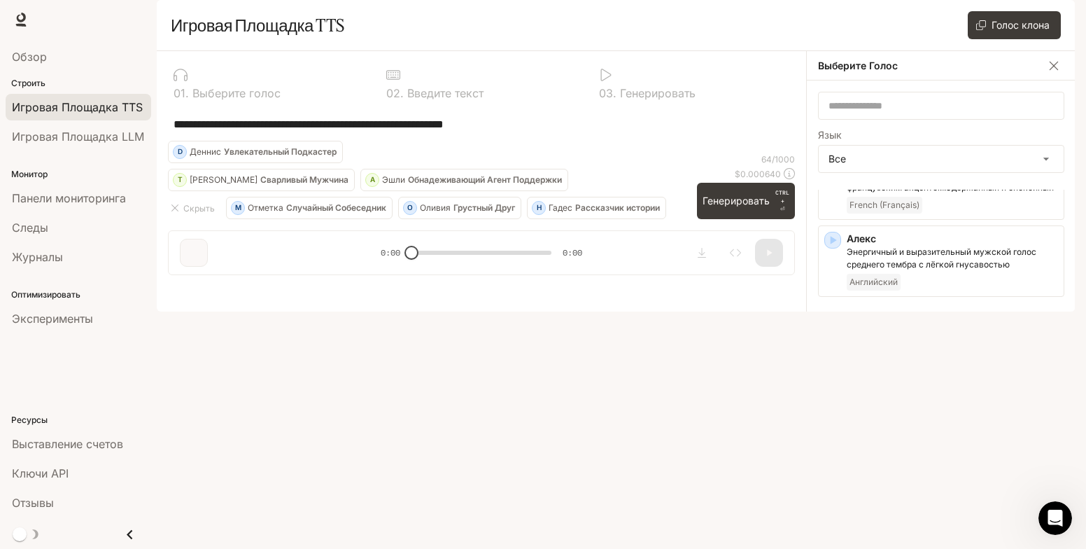
scroll to position [136, 0]
click at [834, 253] on icon "button" at bounding box center [834, 249] width 6 height 8
click at [836, 320] on icon "button" at bounding box center [833, 313] width 14 height 14
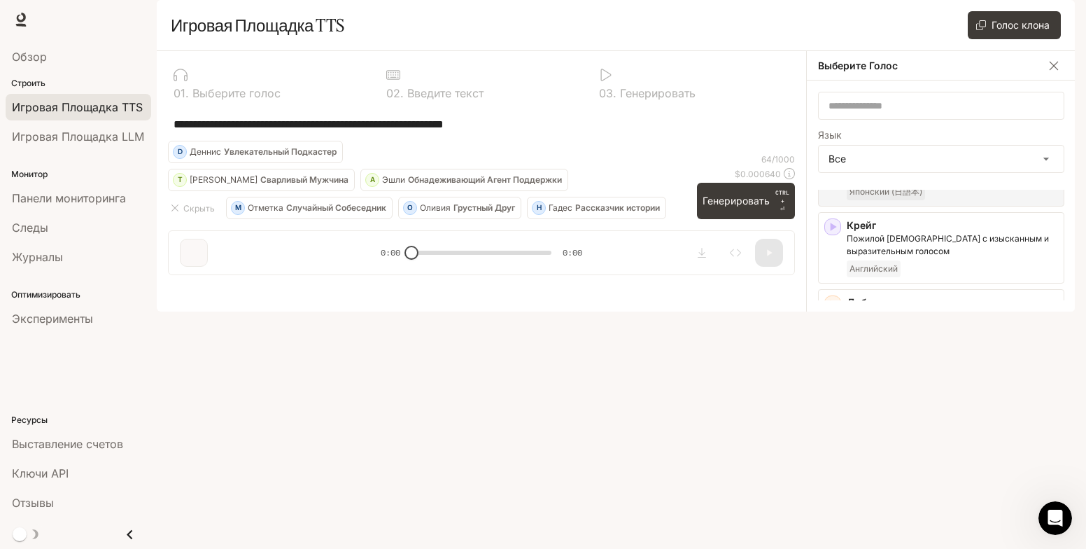
scroll to position [309, 0]
click at [826, 301] on icon "button" at bounding box center [833, 294] width 14 height 14
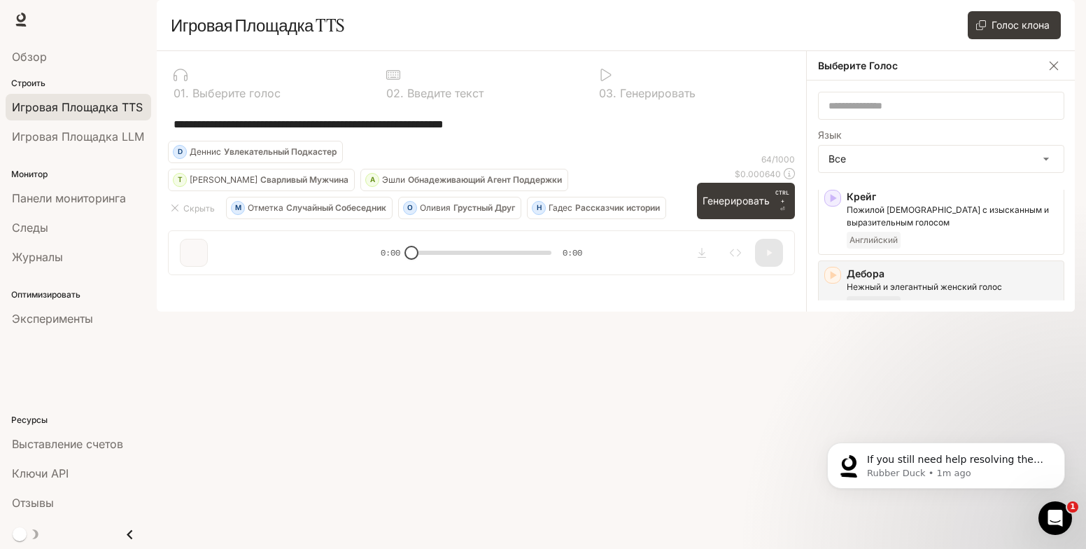
scroll to position [1120, 0]
click at [56, 472] on ya-tr-span "Ключи API" at bounding box center [40, 473] width 57 height 14
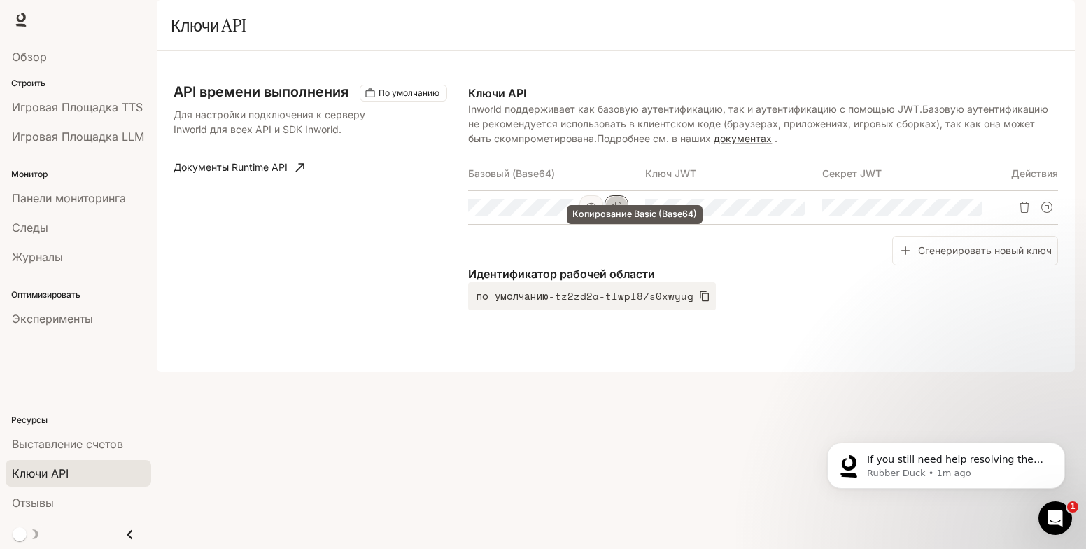
click at [616, 213] on icon "Копирование Basic (Base64)" at bounding box center [616, 207] width 11 height 11
click at [593, 211] on icon "button" at bounding box center [591, 207] width 11 height 8
click at [1031, 310] on div "Ключи API Inworld поддерживает как базовую аутентификацию, так и аутентификацию…" at bounding box center [763, 197] width 590 height 225
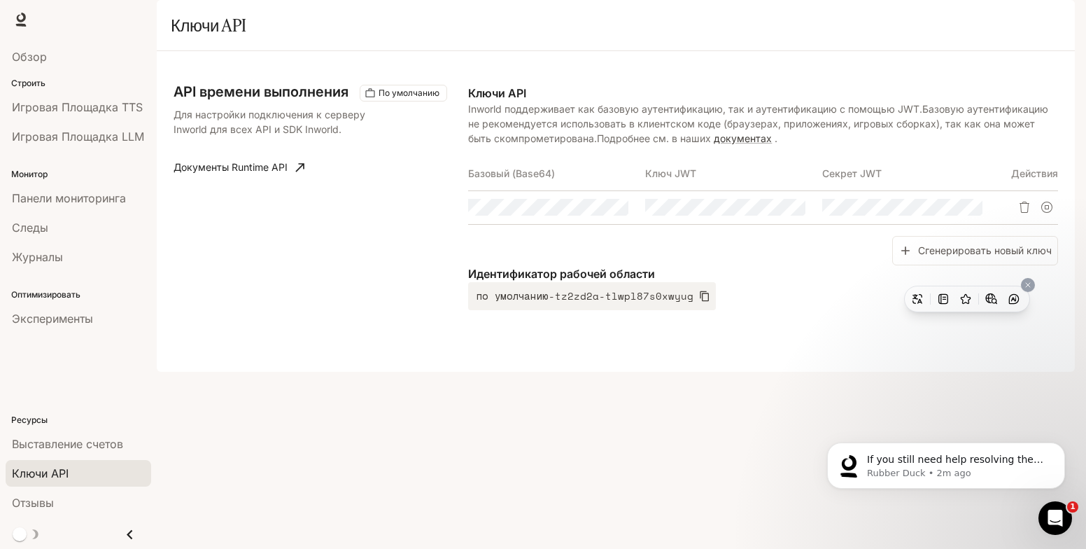
scroll to position [0, 744]
click at [775, 282] on p "Идентификатор рабочей области" at bounding box center [763, 273] width 590 height 17
click at [99, 111] on ya-tr-span "Игровая Площадка TTS" at bounding box center [77, 107] width 131 height 14
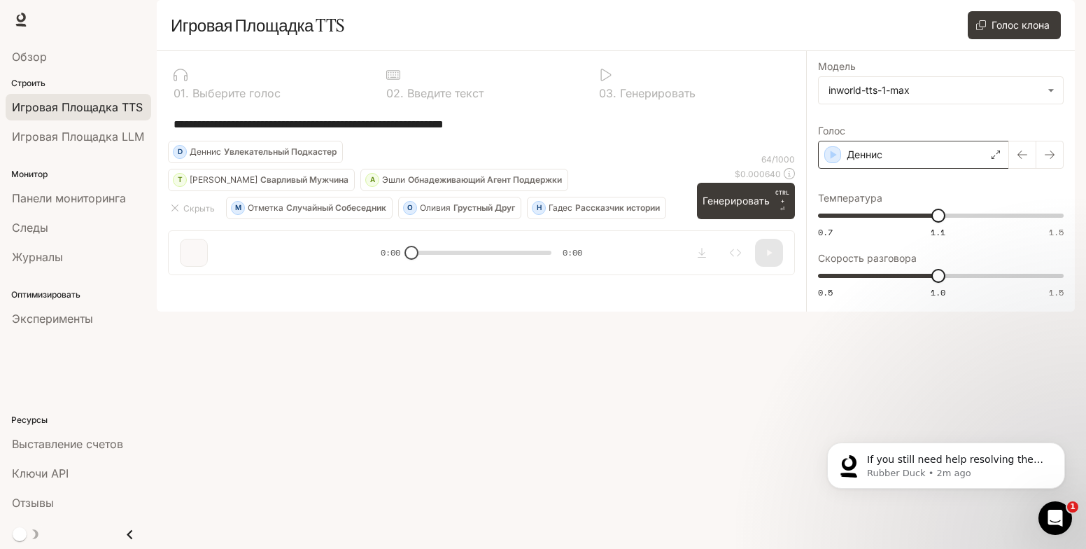
click at [998, 159] on icon at bounding box center [995, 154] width 8 height 8
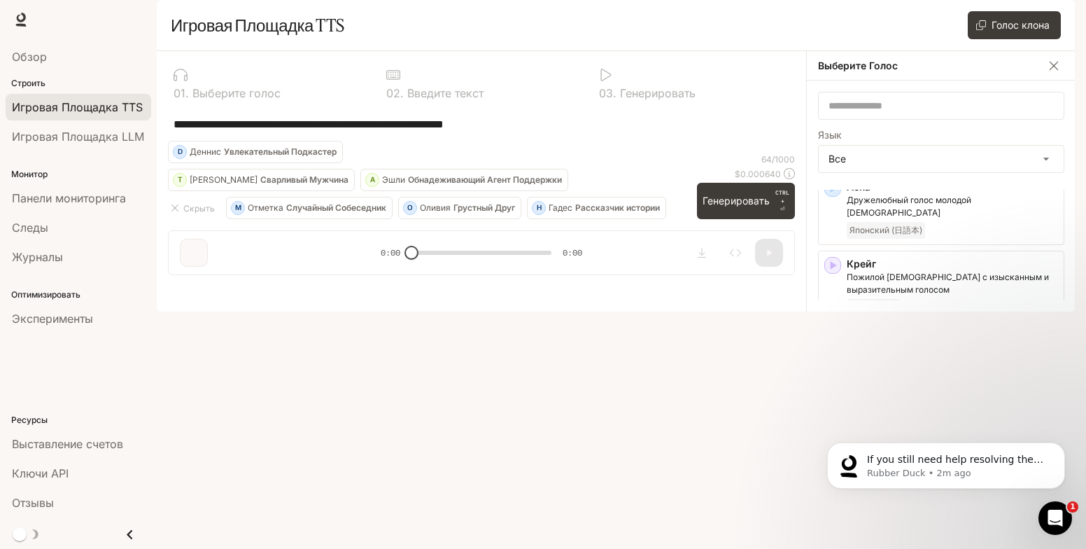
scroll to position [280, 0]
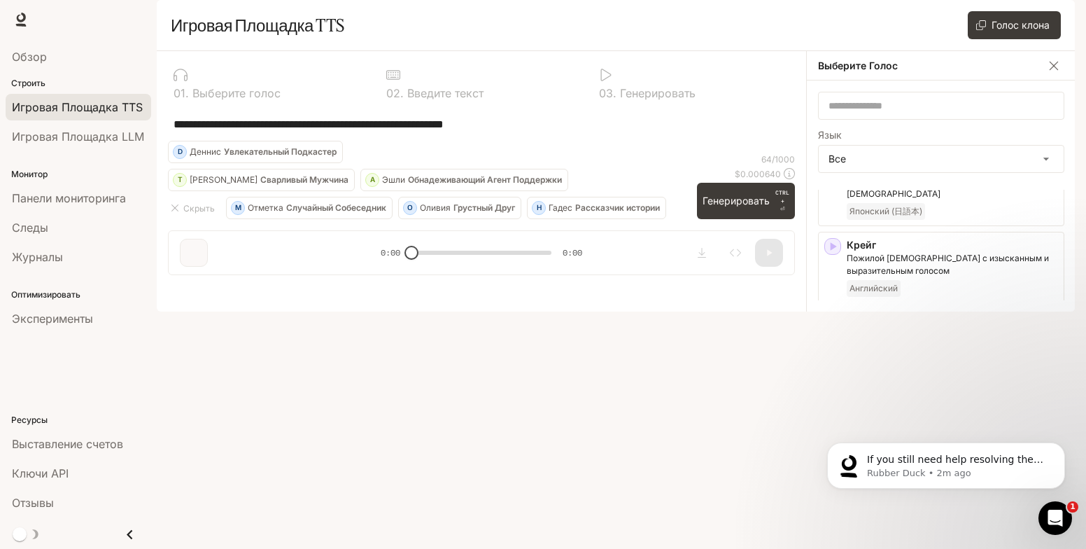
click at [832, 327] on icon "button" at bounding box center [834, 323] width 6 height 8
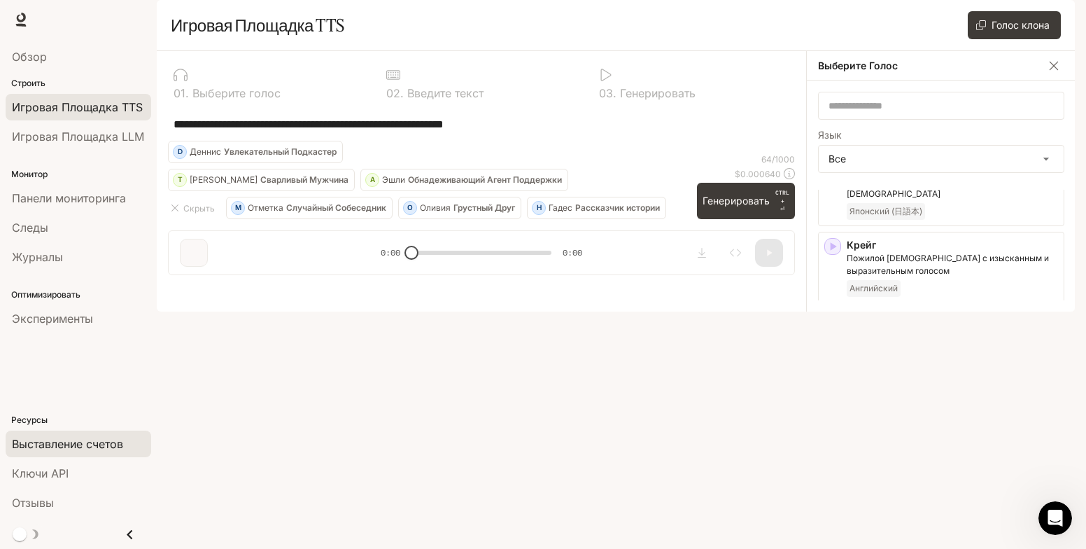
click at [83, 444] on ya-tr-span "Выставление счетов" at bounding box center [67, 444] width 111 height 14
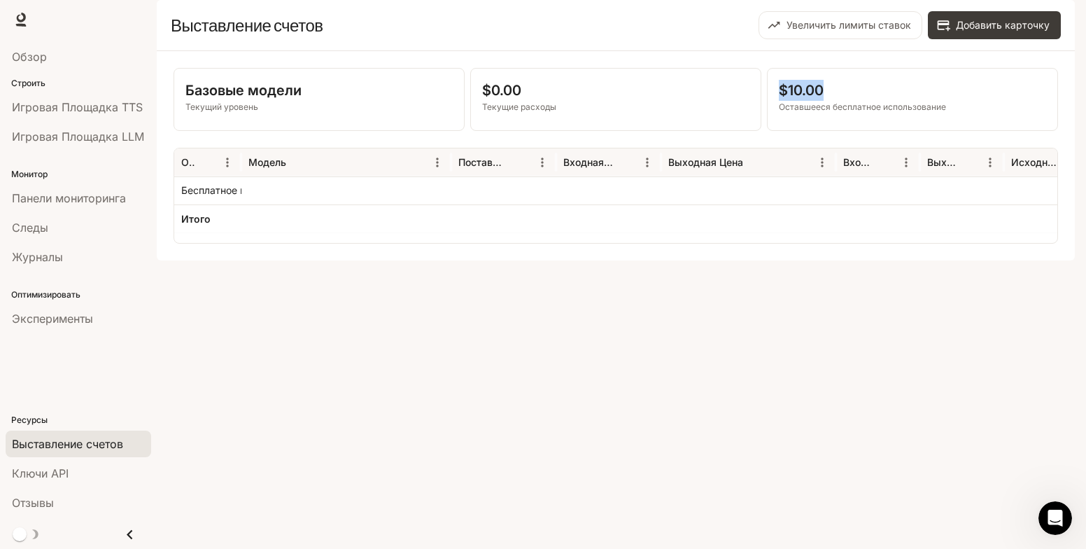
drag, startPoint x: 841, startPoint y: 132, endPoint x: 781, endPoint y: 126, distance: 60.5
click at [781, 101] on p "$10.00" at bounding box center [912, 90] width 267 height 21
click at [1073, 260] on div "Базовые модели Текущий уровень $0.00 Текущие расходы $10.00 Оставшееся бесплатн…" at bounding box center [616, 155] width 918 height 209
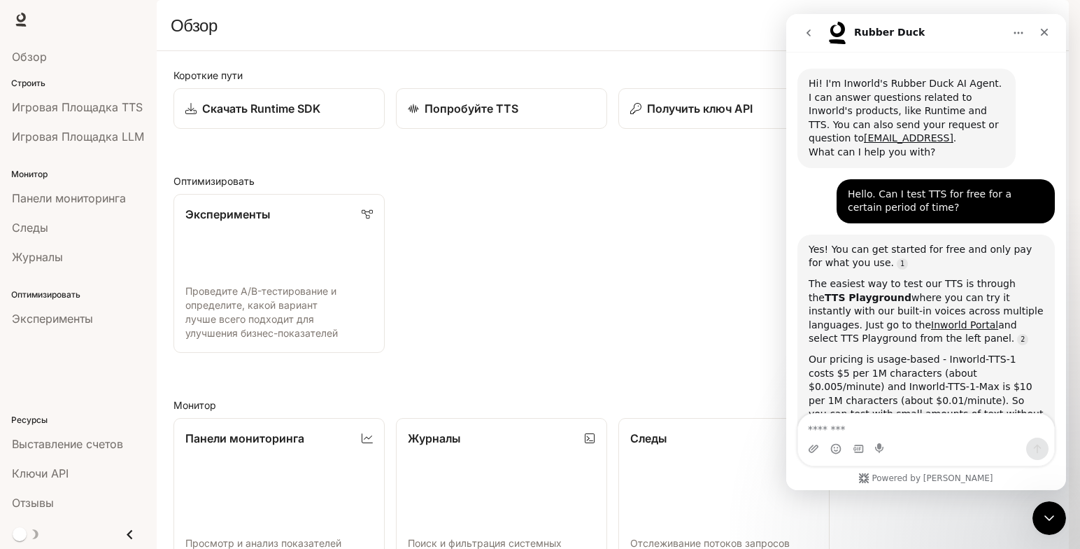
scroll to position [1120, 0]
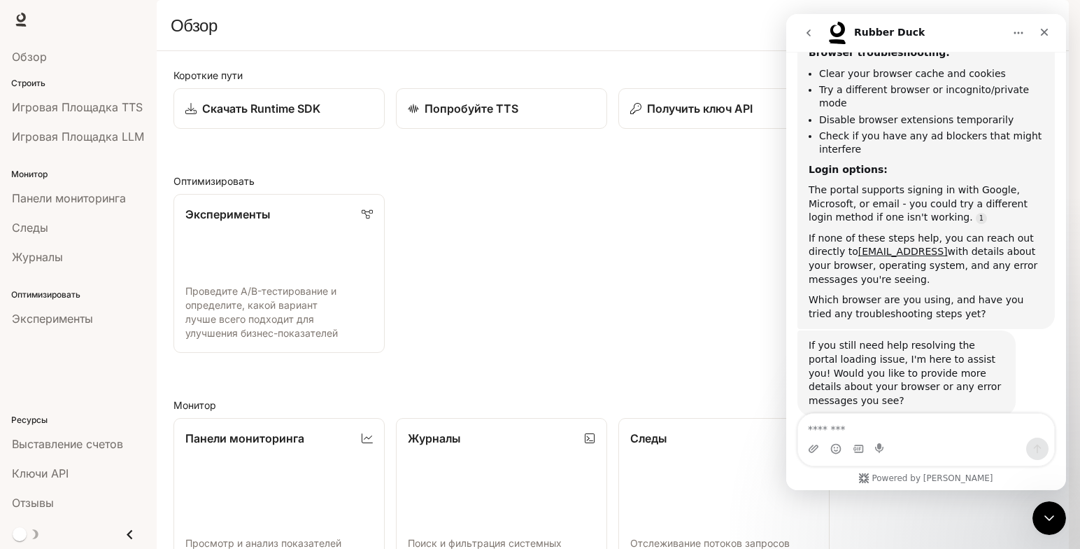
click at [555, 263] on div "Эксперименты Проведите A/B-тестирование и определите, какой вариант лучше всего…" at bounding box center [607, 268] width 890 height 170
click at [58, 475] on ya-tr-span "Ключи API" at bounding box center [40, 473] width 57 height 14
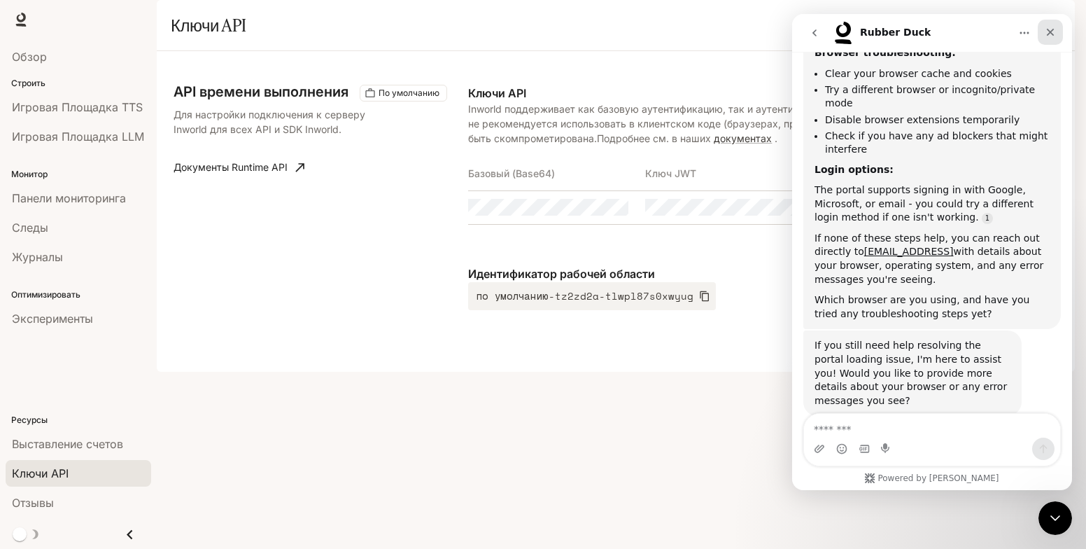
click at [1051, 34] on icon "Close" at bounding box center [1051, 33] width 8 height 8
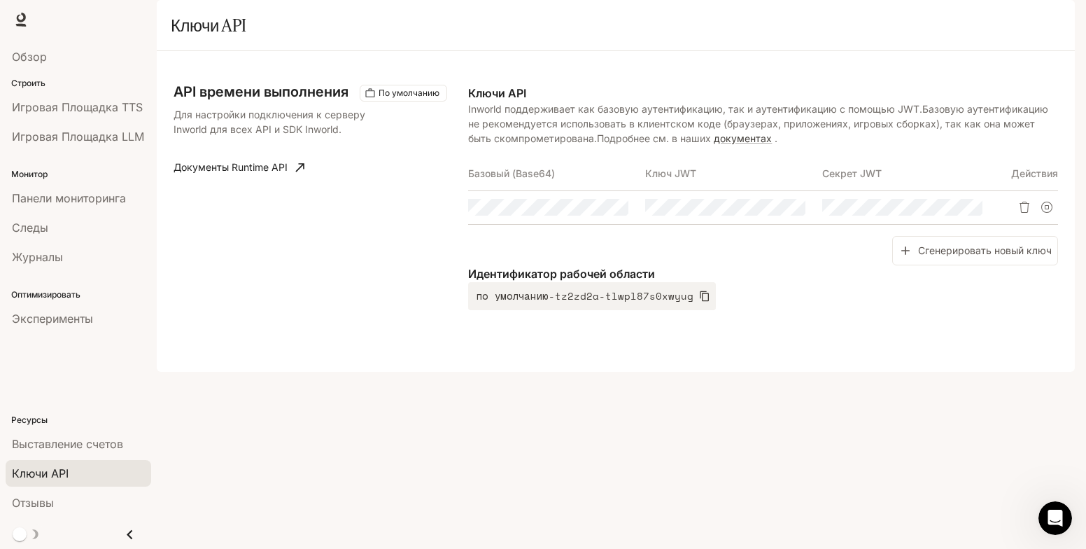
scroll to position [1120, 0]
click at [849, 90] on div "API времени выполнения По умолчанию Для настройки подключения к серверу Inworld…" at bounding box center [616, 211] width 918 height 320
click at [613, 213] on icon "Копирование Basic (Base64)" at bounding box center [616, 207] width 11 height 11
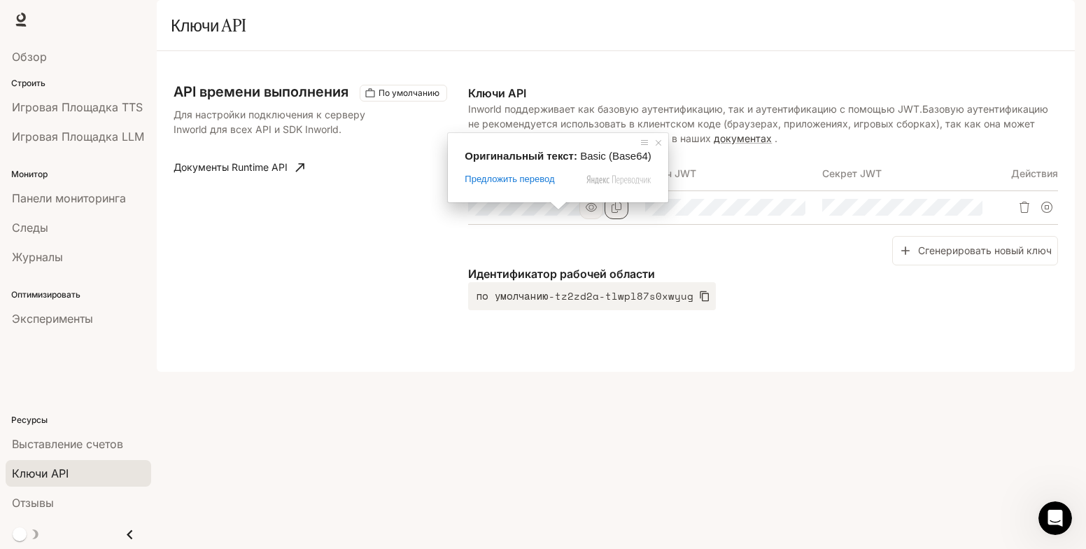
drag, startPoint x: 560, startPoint y: 210, endPoint x: 513, endPoint y: 211, distance: 47.6
click at [512, 190] on th "Базовый (Base64)" at bounding box center [556, 174] width 177 height 34
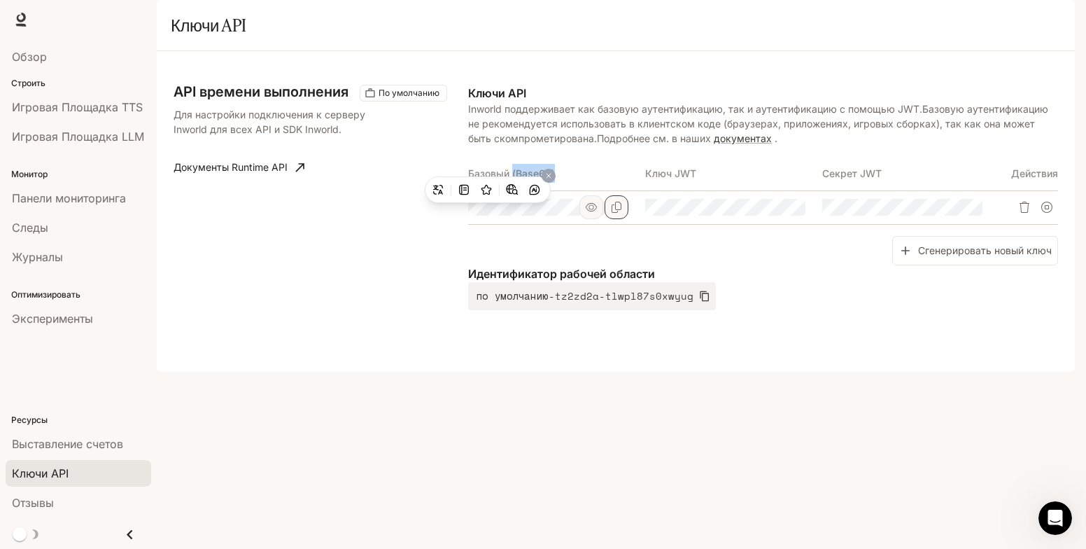
copy ya-tr-span "(Base64)"
click at [384, 304] on div "API времени выполнения По умолчанию Для настройки подключения к серверу Inworld…" at bounding box center [321, 197] width 295 height 225
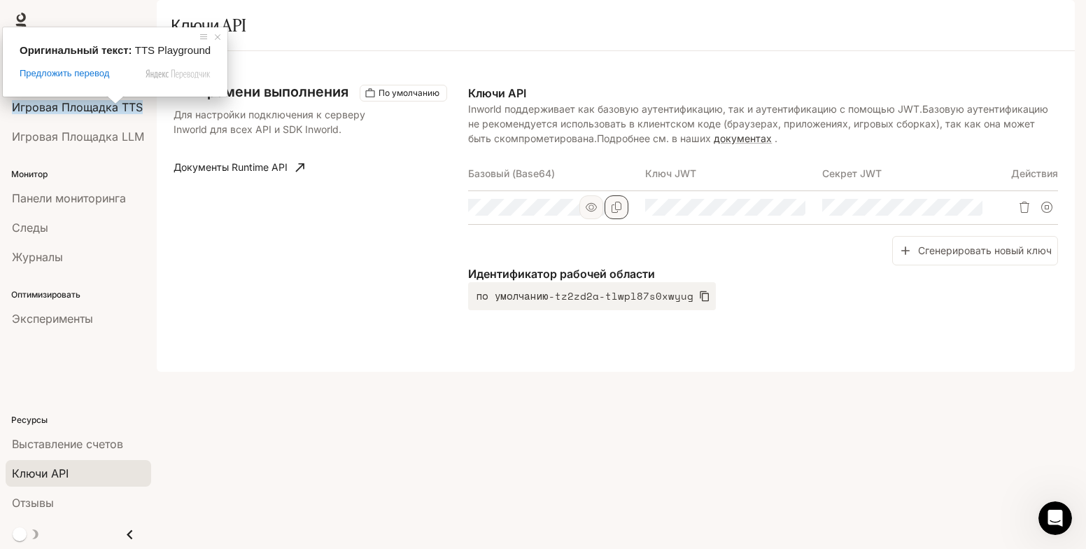
click at [292, 294] on div "API времени выполнения По умолчанию Для настройки подключения к серверу Inworld…" at bounding box center [321, 197] width 295 height 225
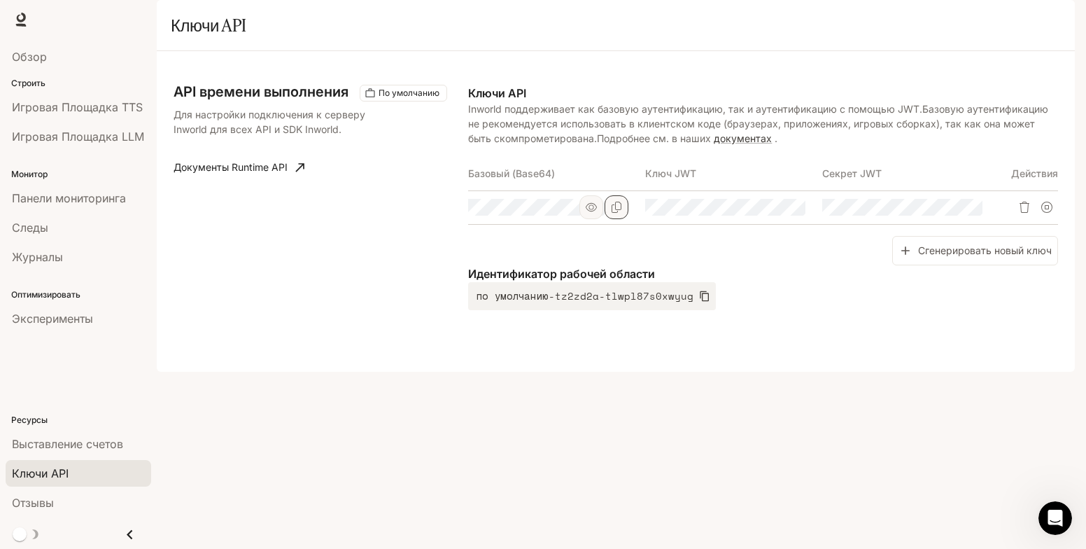
click at [1056, 16] on img "button" at bounding box center [1055, 20] width 20 height 20
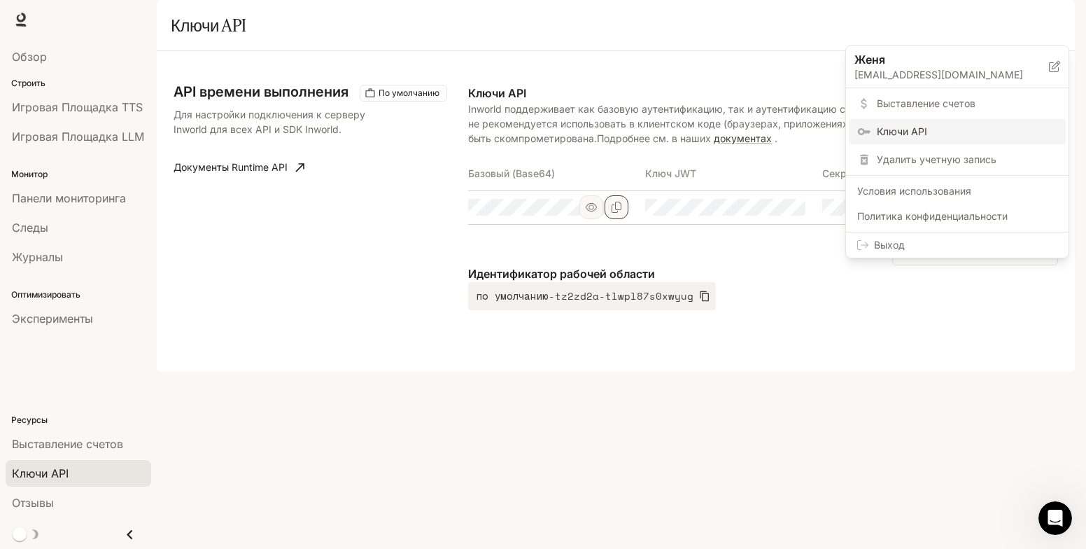
click at [449, 470] on div at bounding box center [543, 274] width 1086 height 549
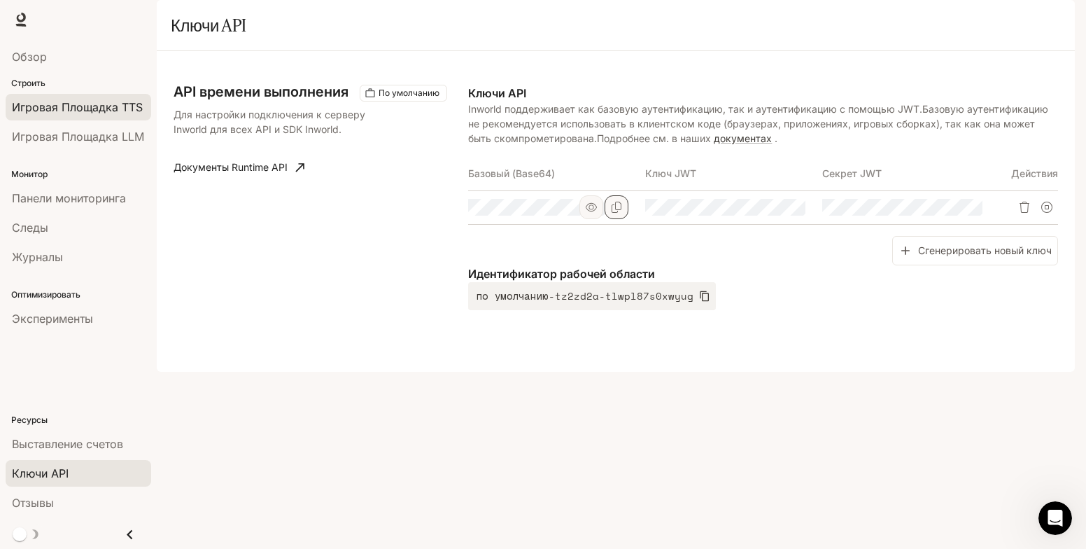
click at [90, 106] on ya-tr-span "Игровая Площадка TTS" at bounding box center [77, 107] width 131 height 14
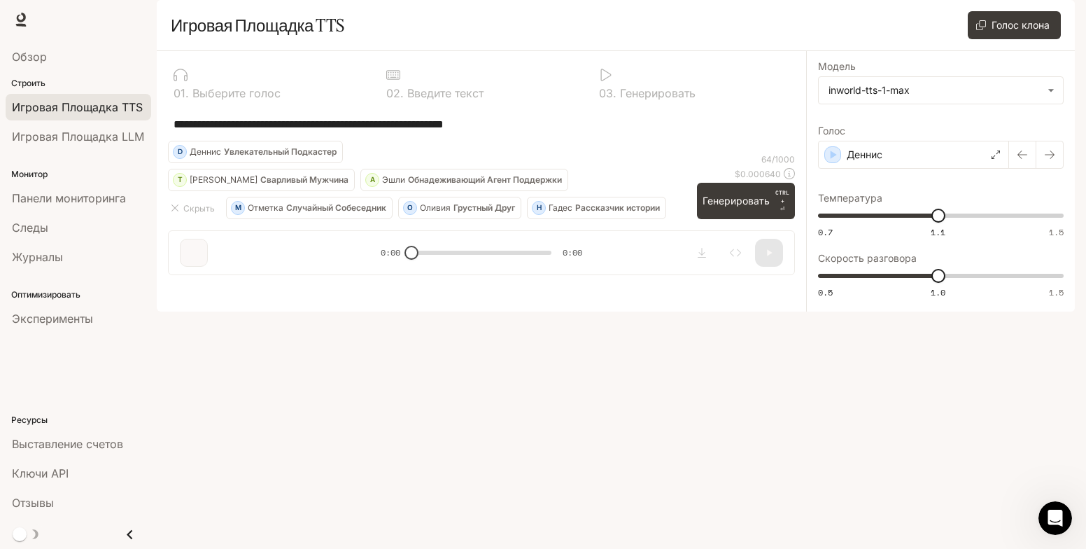
drag, startPoint x: 537, startPoint y: 165, endPoint x: 139, endPoint y: 160, distance: 398.2
click at [157, 160] on main "**********" at bounding box center [616, 155] width 918 height 311
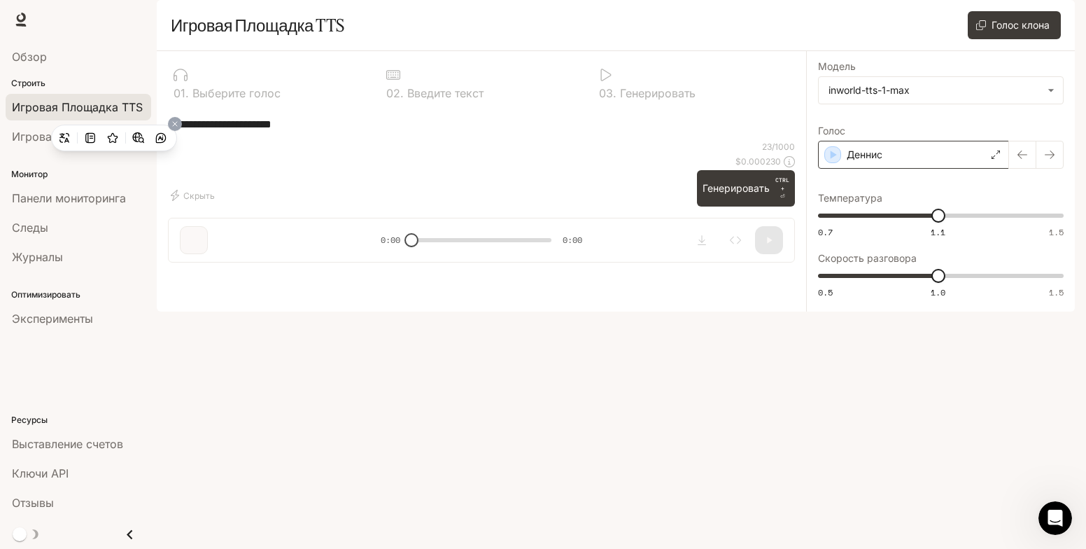
type textarea "**********"
click at [994, 159] on icon at bounding box center [995, 154] width 8 height 8
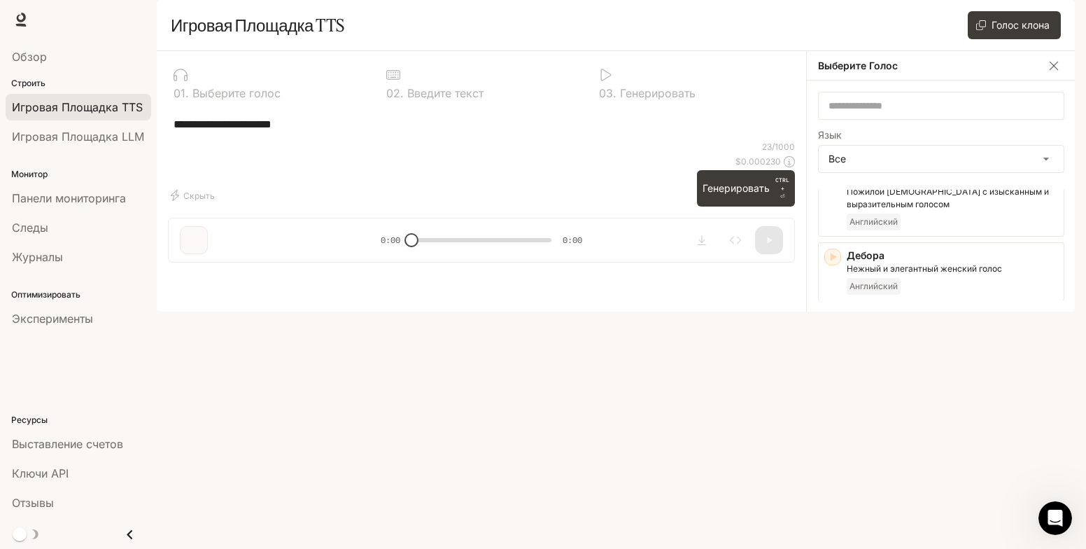
scroll to position [348, 0]
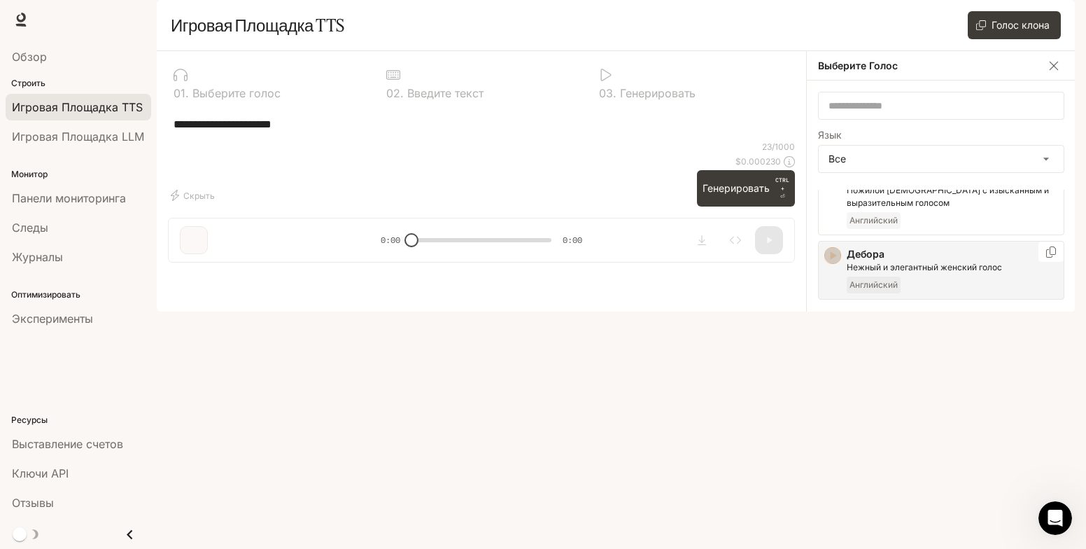
click at [828, 262] on icon "button" at bounding box center [833, 255] width 14 height 14
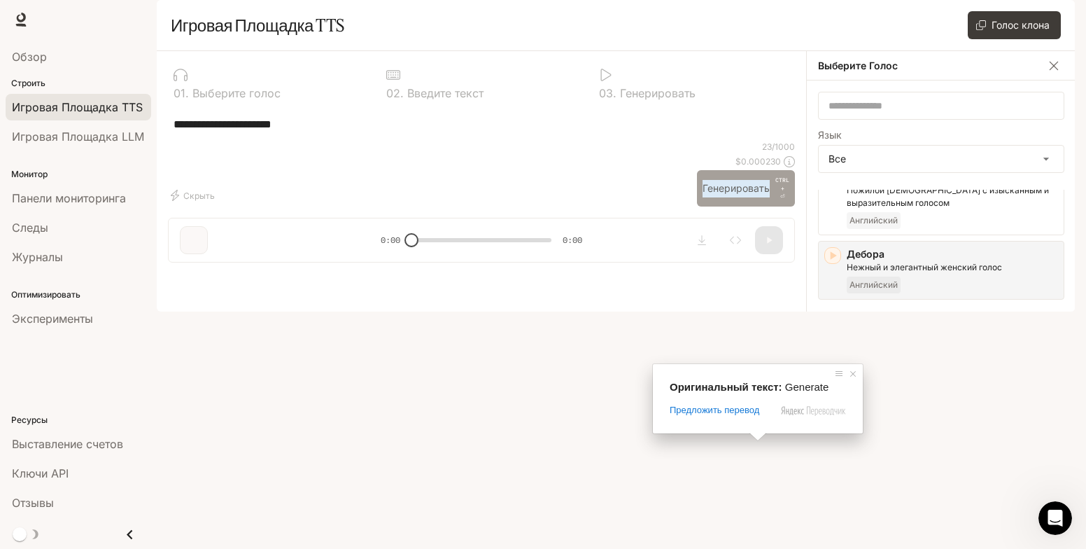
click at [758, 197] on ya-tr-span "Генерировать" at bounding box center [736, 188] width 67 height 17
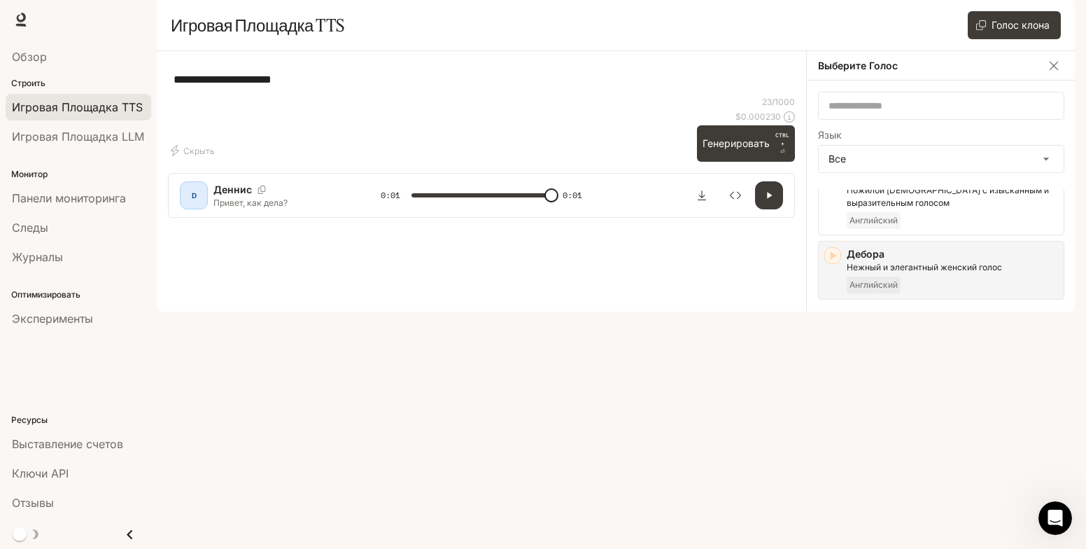
type input "*"
click at [1065, 509] on div "Open Intercom Messenger" at bounding box center [1053, 516] width 46 height 46
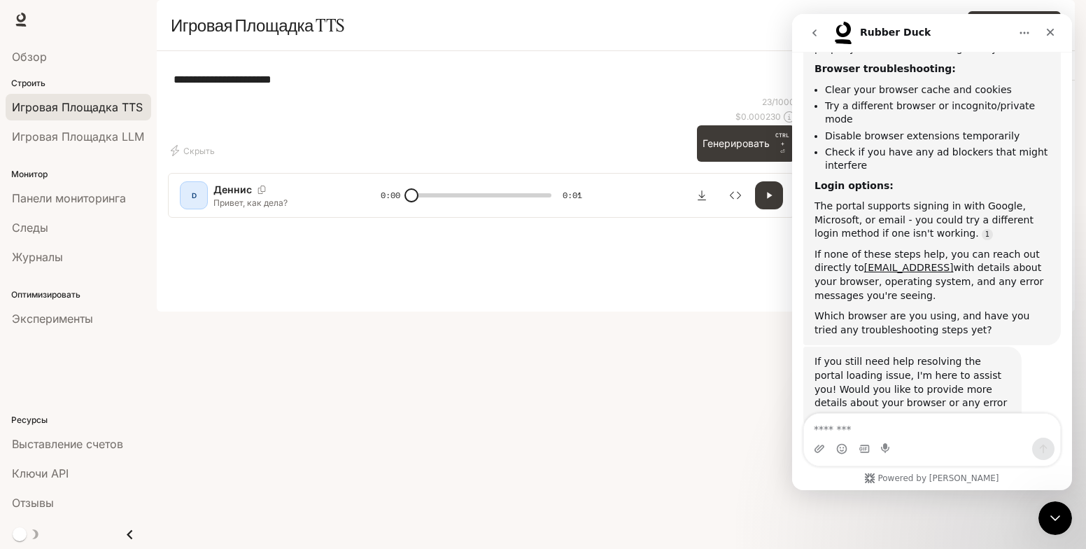
scroll to position [1120, 0]
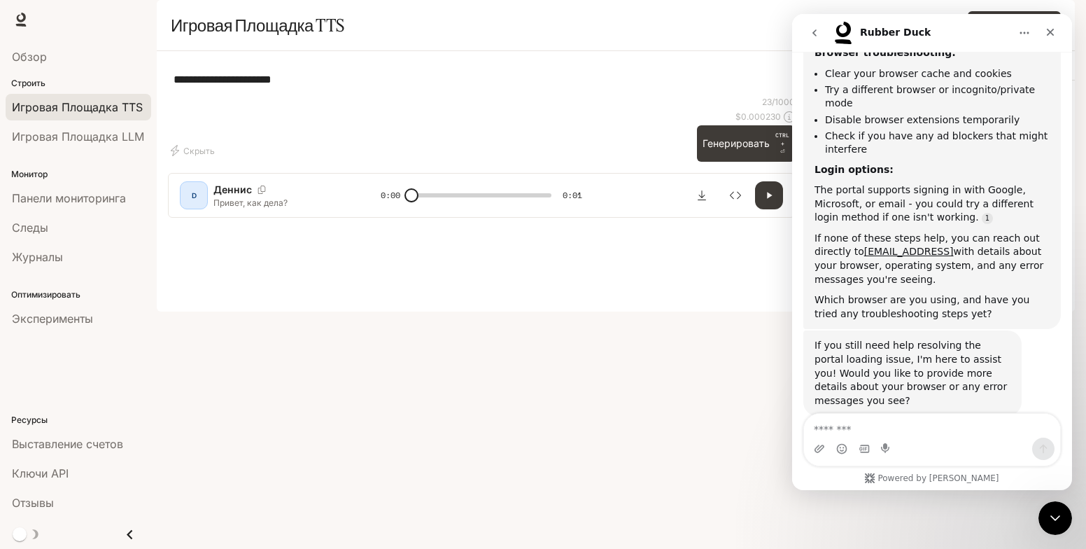
click at [887, 422] on textarea "Message…" at bounding box center [932, 426] width 256 height 24
type textarea "*"
type textarea "***"
drag, startPoint x: 843, startPoint y: 423, endPoint x: 750, endPoint y: 411, distance: 93.7
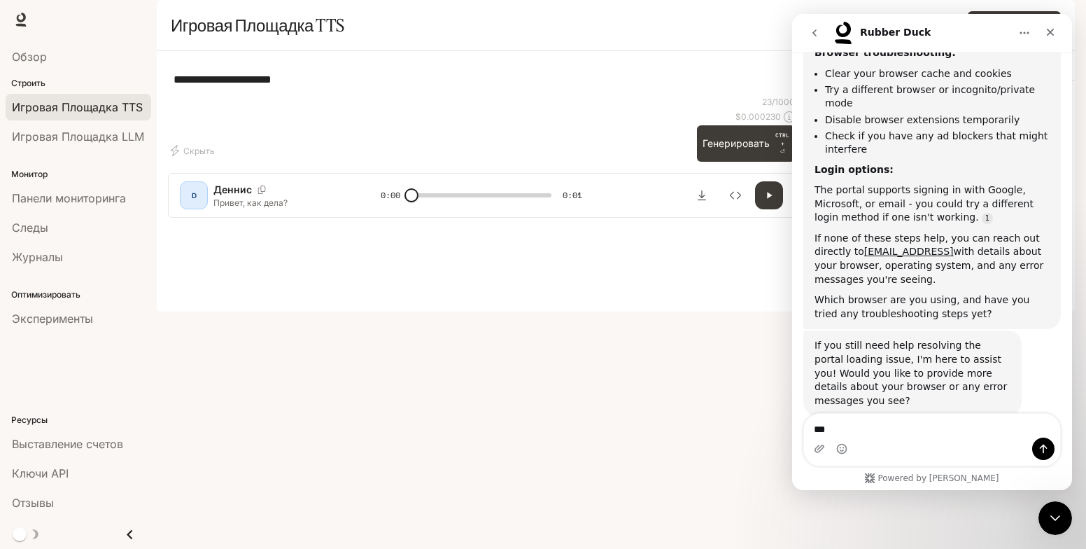
click at [792, 411] on html "Rubber Duck Hi! I'm Inworld's Rubber Duck AI Agent. I can answer questions rela…" at bounding box center [932, 252] width 280 height 476
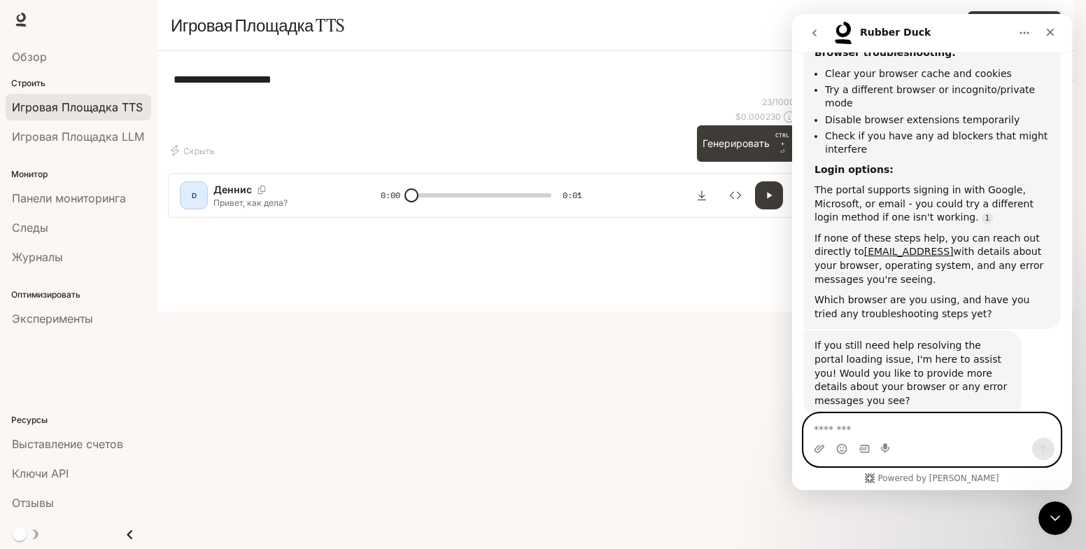
paste textarea "**********"
type textarea "**********"
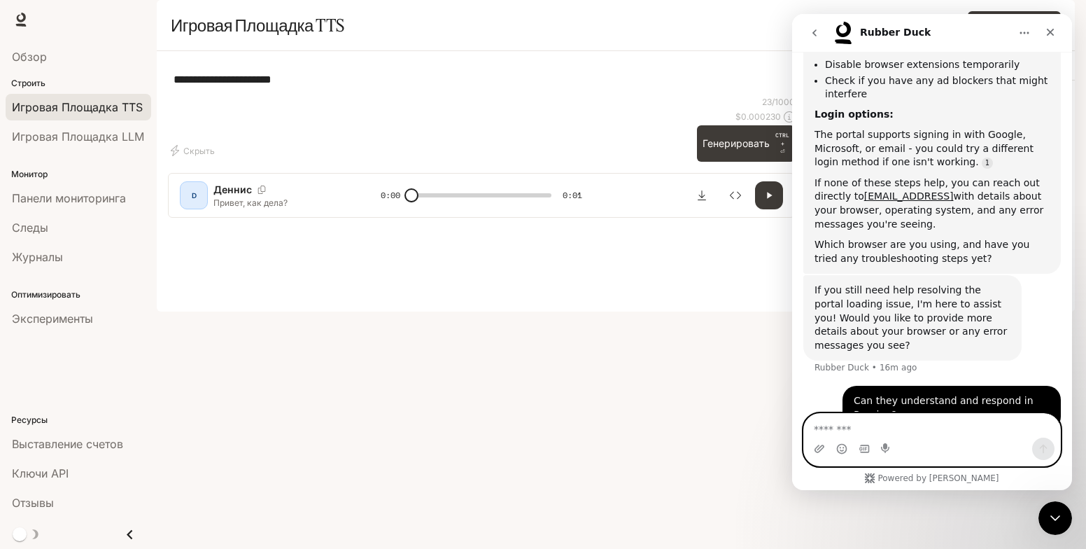
scroll to position [1220, 0]
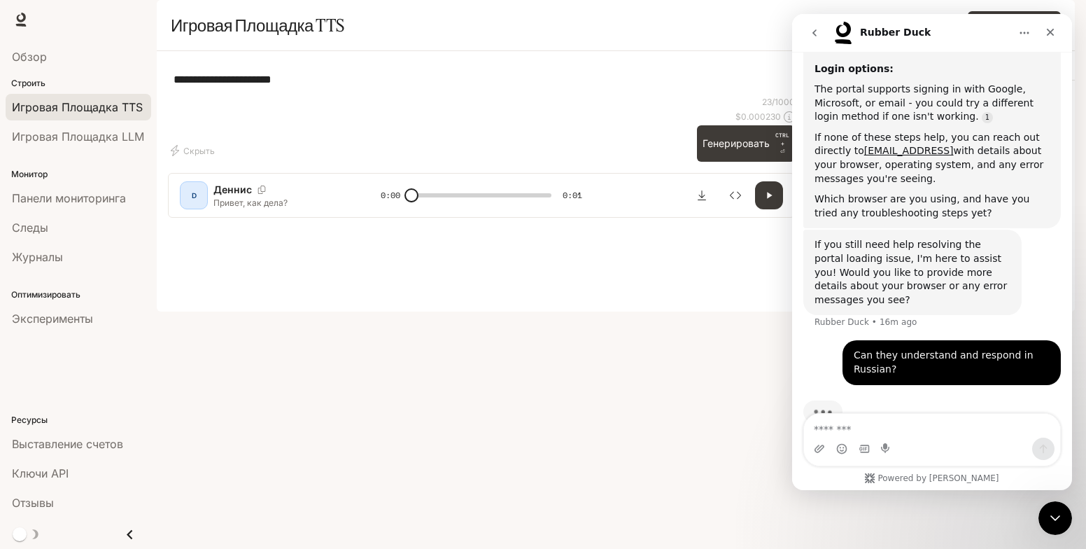
click at [385, 96] on div "**********" at bounding box center [481, 79] width 627 height 34
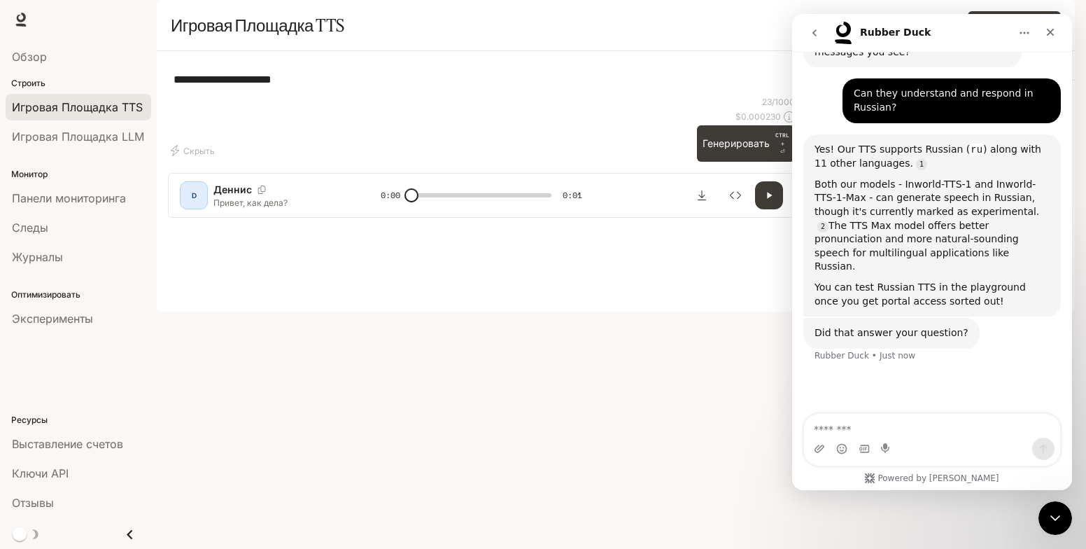
scroll to position [1467, 0]
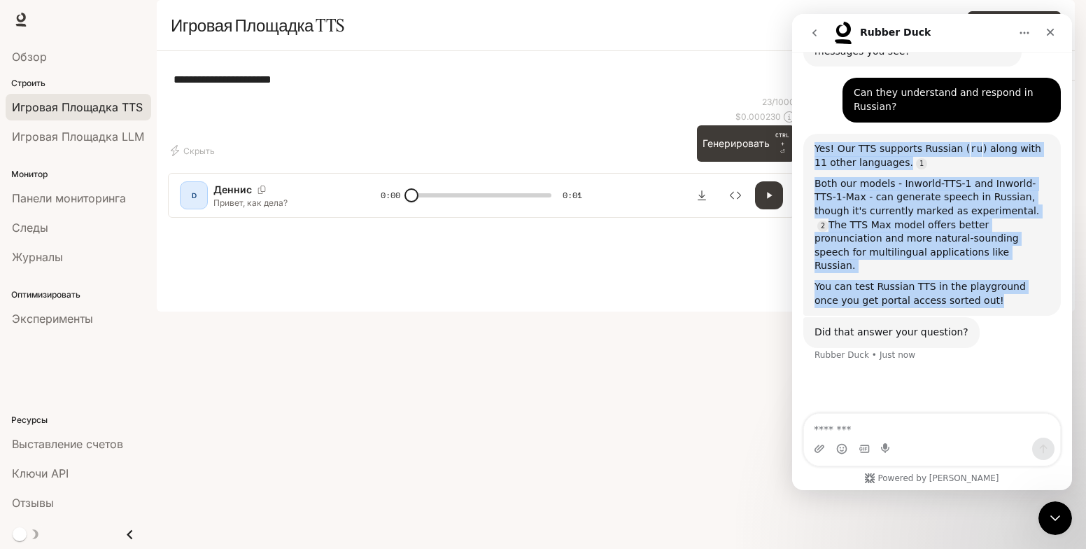
drag, startPoint x: 950, startPoint y: 255, endPoint x: 811, endPoint y: 113, distance: 198.9
click at [811, 134] on div "Yes! Our TTS supports Russian ( ru ) along with 11 other languages. Both our mo…" at bounding box center [931, 225] width 257 height 183
copy div "Yes! Our TTS supports Russian ( ru ) along with 11 other languages. Both our mo…"
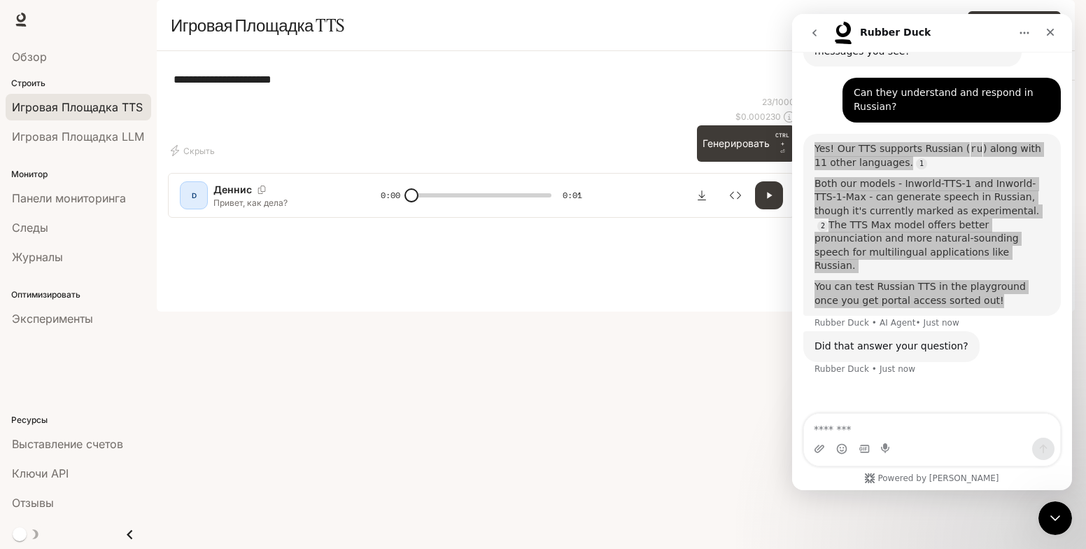
click at [397, 96] on div "**********" at bounding box center [481, 79] width 627 height 34
click at [63, 445] on ya-tr-span "Выставление счетов" at bounding box center [67, 444] width 111 height 14
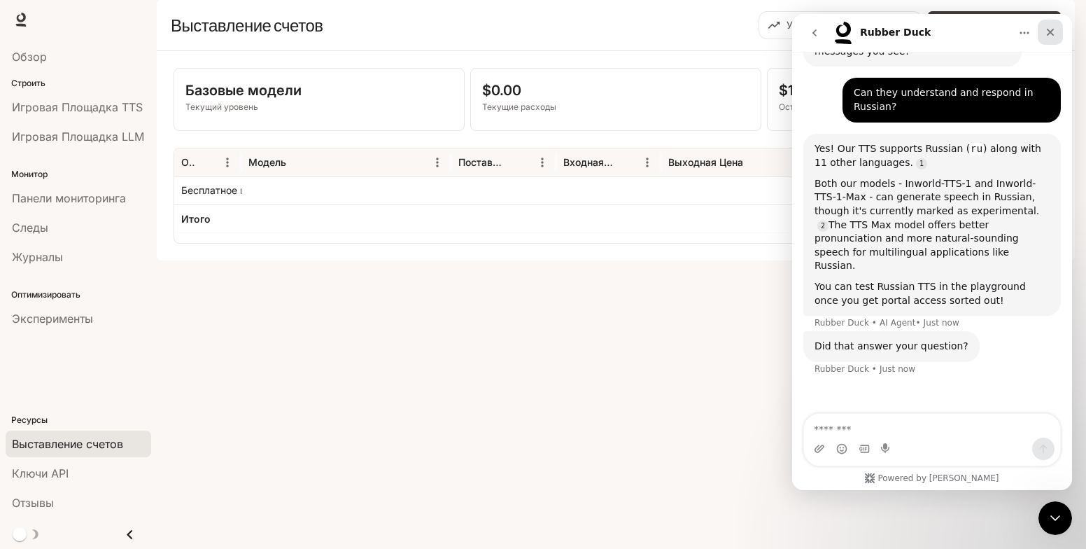
click at [1050, 33] on icon "Close" at bounding box center [1051, 33] width 8 height 8
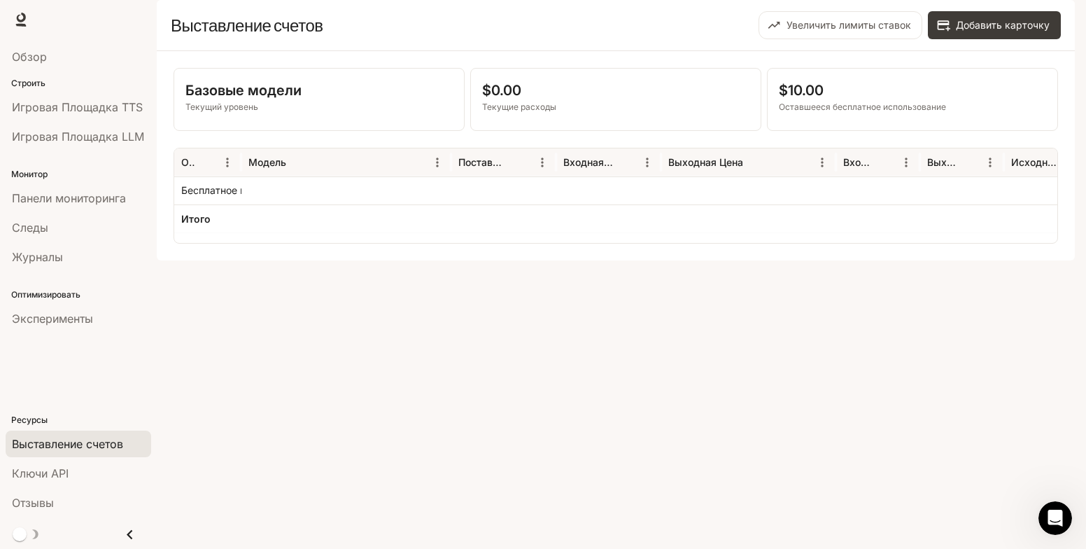
click at [194, 260] on div "Базовые модели Текущий уровень $0.00 Текущие расходы $10.00 Оставшееся бесплатн…" at bounding box center [616, 155] width 918 height 209
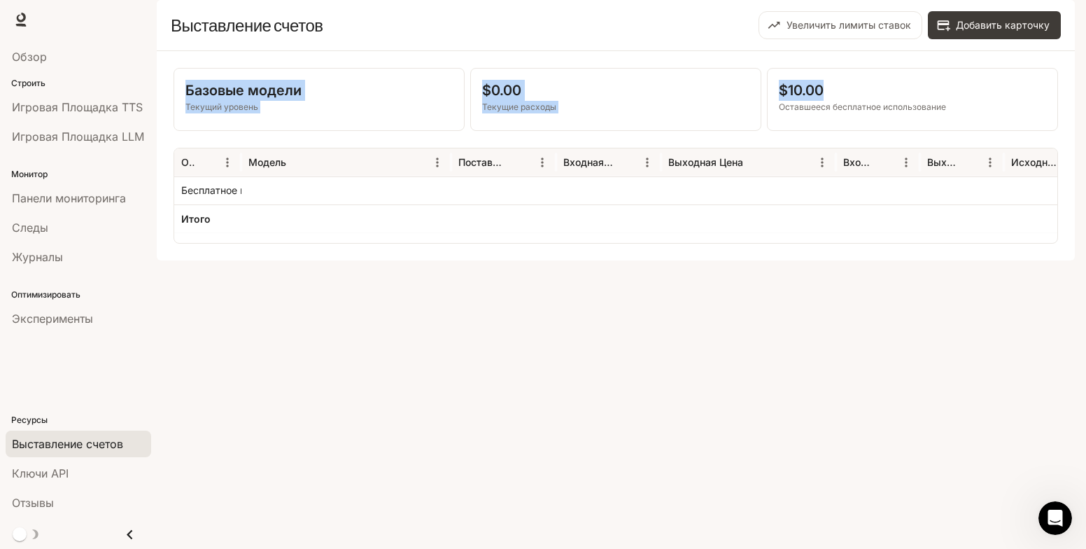
drag, startPoint x: 842, startPoint y: 134, endPoint x: 178, endPoint y: 103, distance: 664.8
click at [178, 103] on div "Базовые модели Текущий уровень $0.00 Текущие расходы $10.00 Оставшееся бесплатн…" at bounding box center [616, 155] width 918 height 209
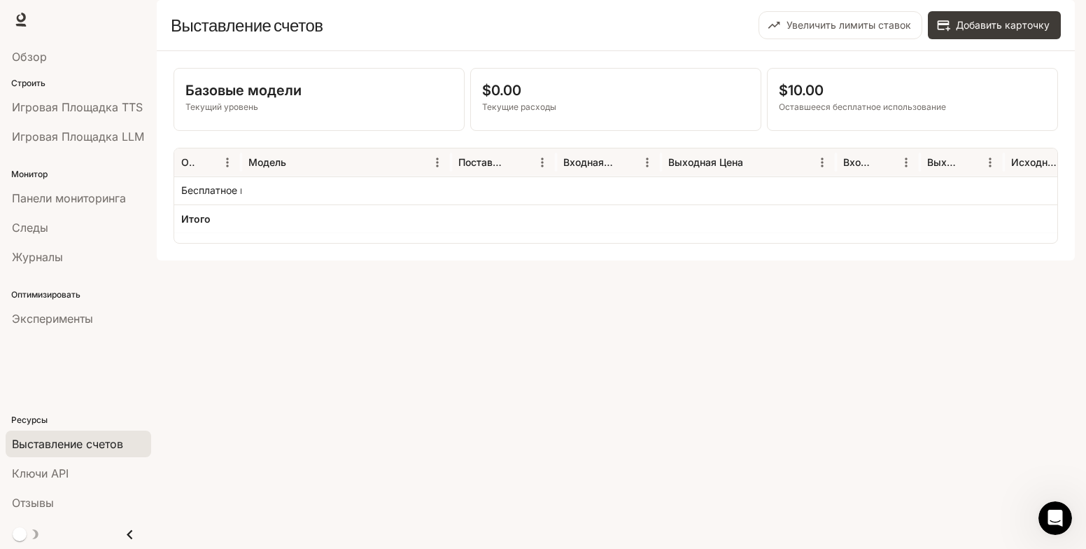
click at [1063, 169] on div "Базовые модели Текущий уровень $0.00 Текущие расходы $10.00 Оставшееся бесплатн…" at bounding box center [616, 155] width 918 height 209
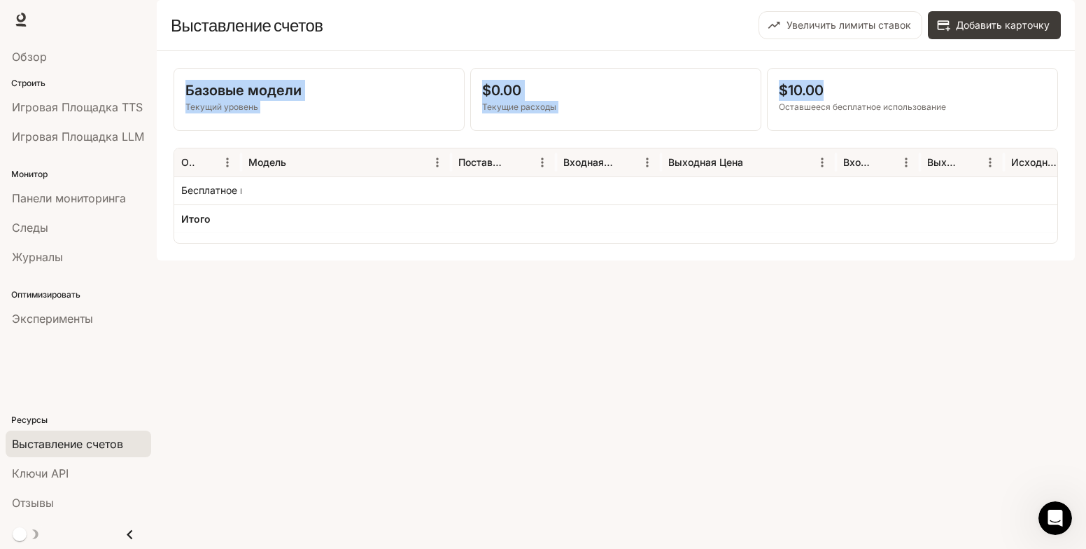
drag, startPoint x: 842, startPoint y: 122, endPoint x: 176, endPoint y: 115, distance: 666.9
click at [176, 115] on div "Базовые модели Текущий уровень $0.00 Текущие расходы $10.00 Оставшееся бесплатн…" at bounding box center [616, 99] width 884 height 63
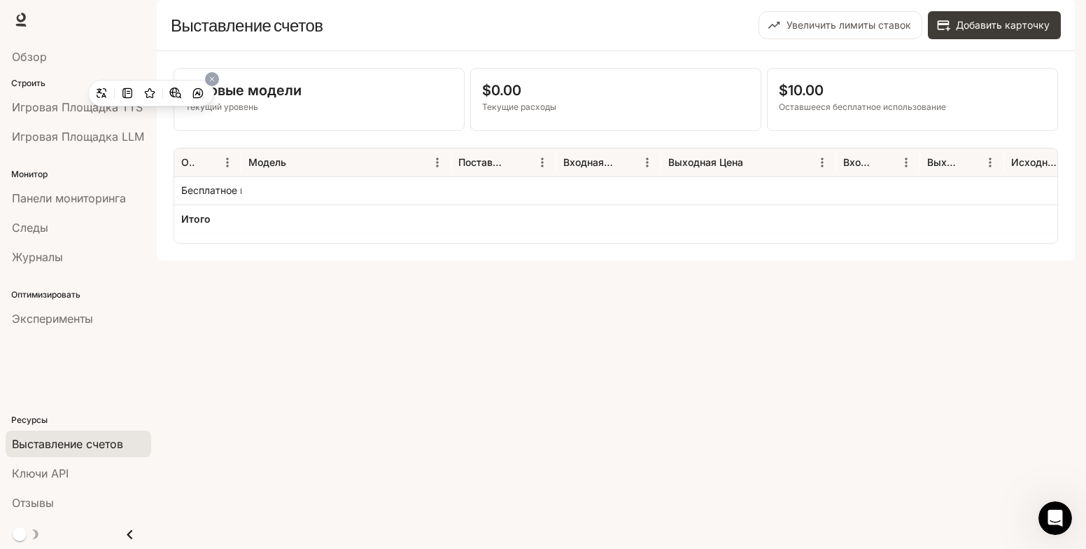
drag, startPoint x: 454, startPoint y: 383, endPoint x: 539, endPoint y: 405, distance: 88.3
click at [456, 260] on div "Базовые модели Текущий уровень $0.00 Текущие расходы $10.00 Оставшееся бесплатн…" at bounding box center [616, 155] width 918 height 209
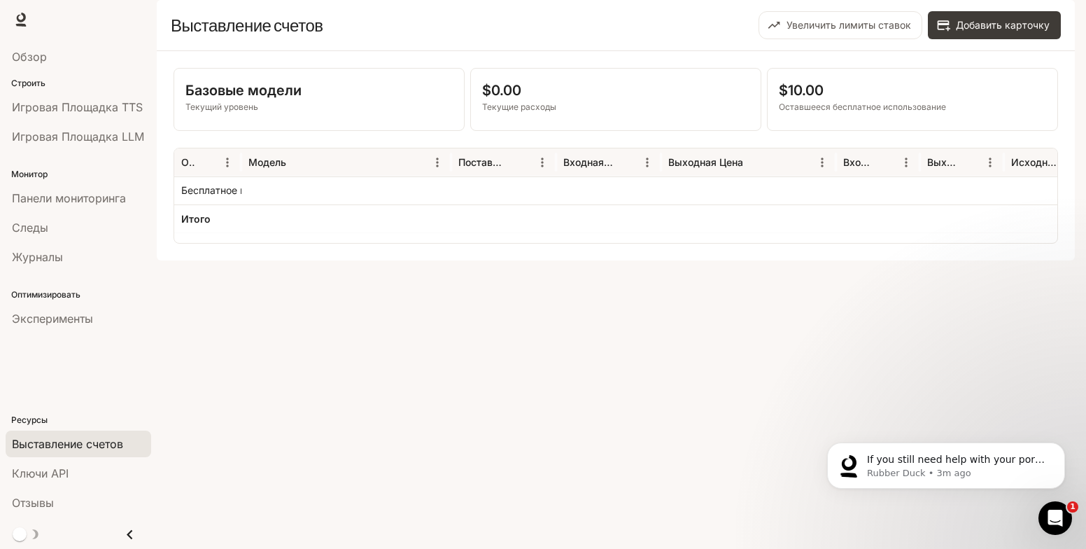
scroll to position [1474, 0]
click at [1055, 514] on icon "Open Intercom Messenger" at bounding box center [1053, 515] width 23 height 23
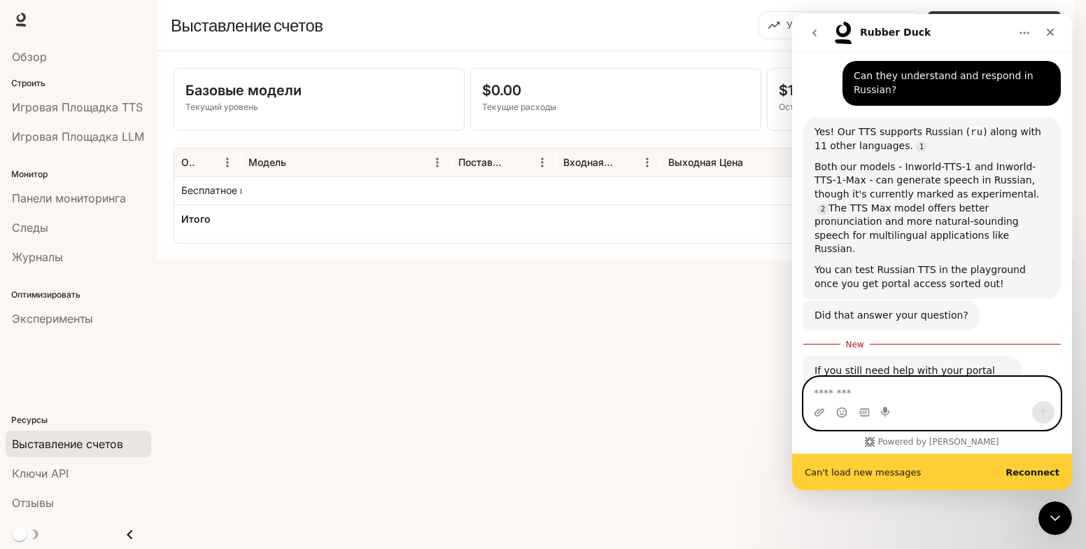
scroll to position [1520, 0]
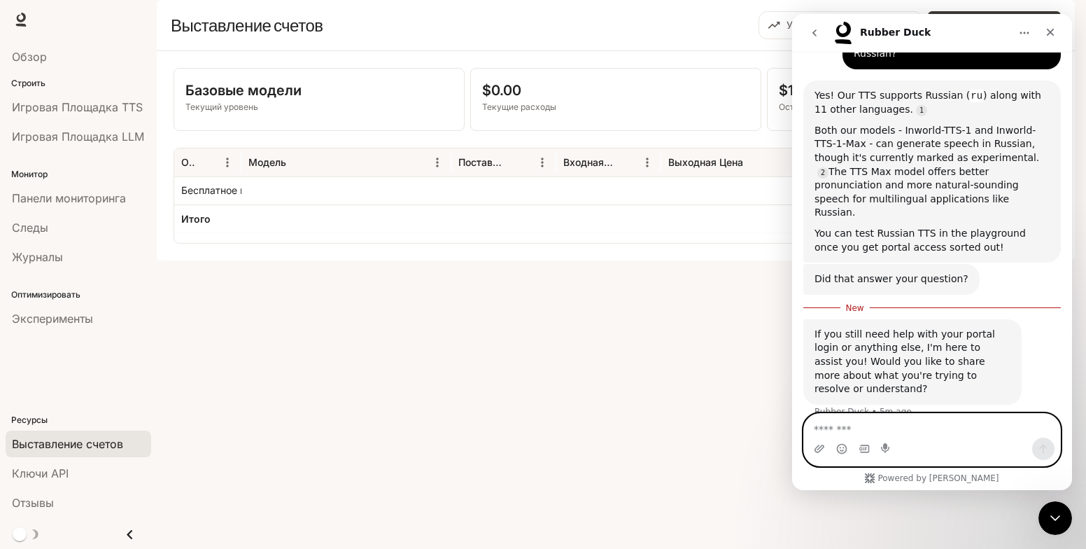
paste textarea "**********"
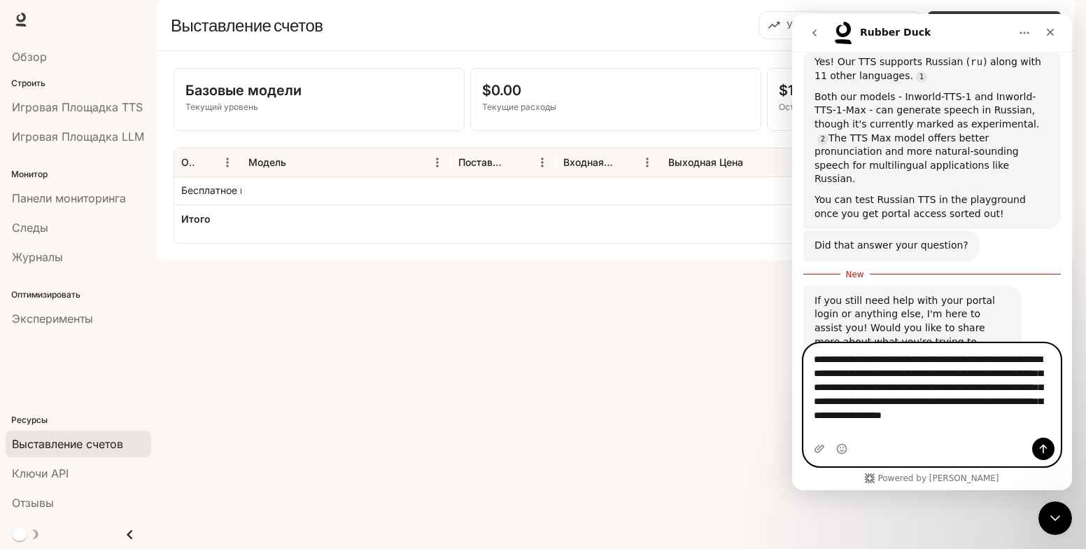
type textarea "**********"
click at [1045, 444] on icon "Send a message…" at bounding box center [1043, 448] width 11 height 11
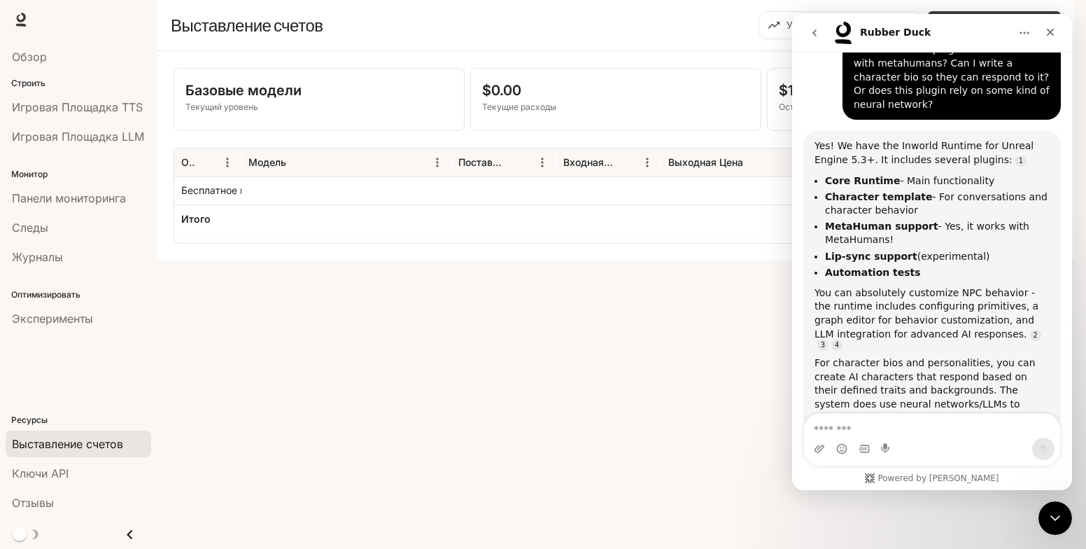
scroll to position [1969, 0]
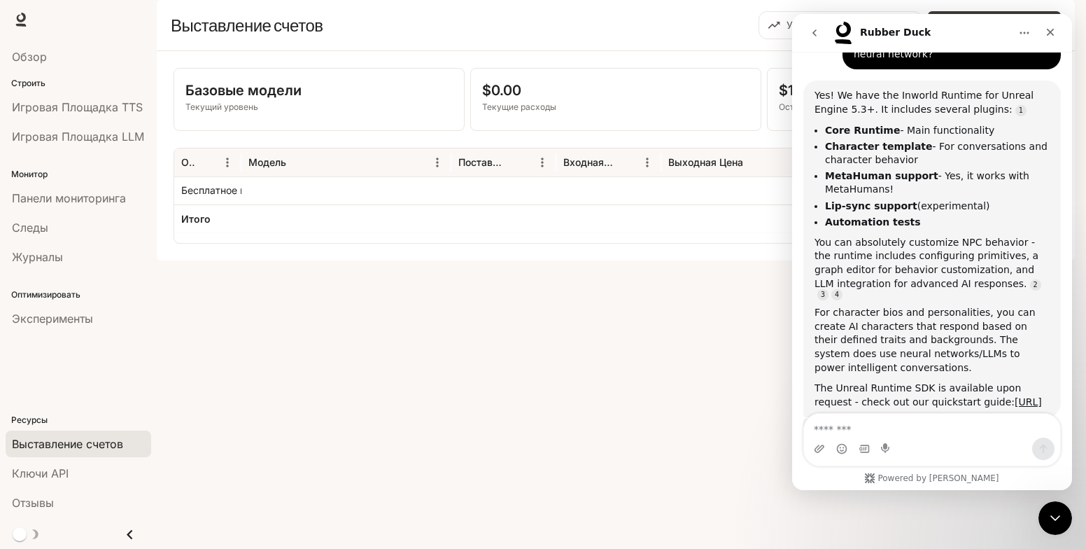
drag, startPoint x: 929, startPoint y: 318, endPoint x: 1062, endPoint y: 125, distance: 234.9
click at [845, 176] on div "Yes! We have the Inworld Runtime for Unreal Engine 5.3+. It includes several pl…" at bounding box center [931, 249] width 235 height 320
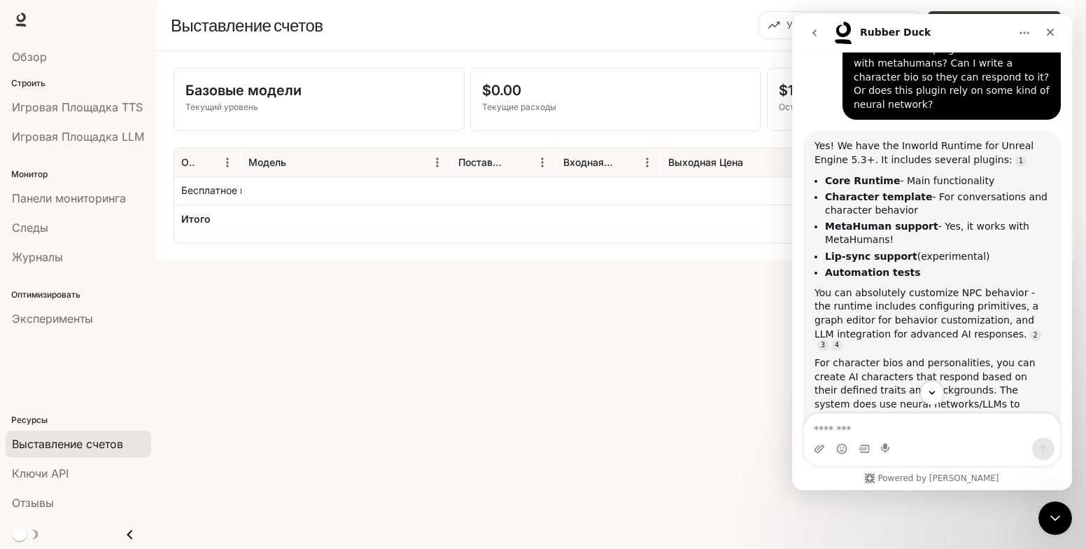
click at [979, 387] on div "Intercom messenger" at bounding box center [932, 393] width 280 height 24
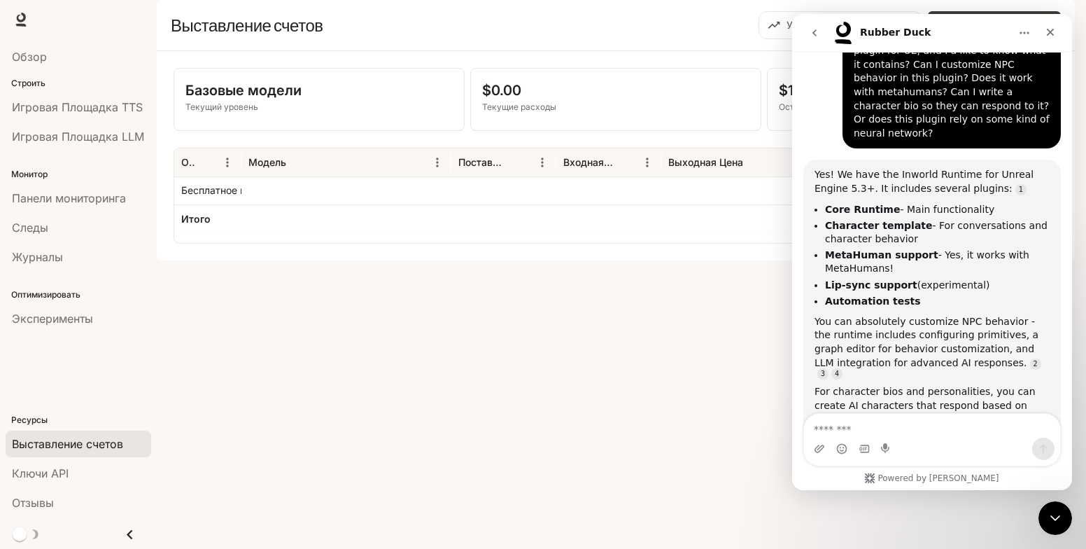
scroll to position [1762, 0]
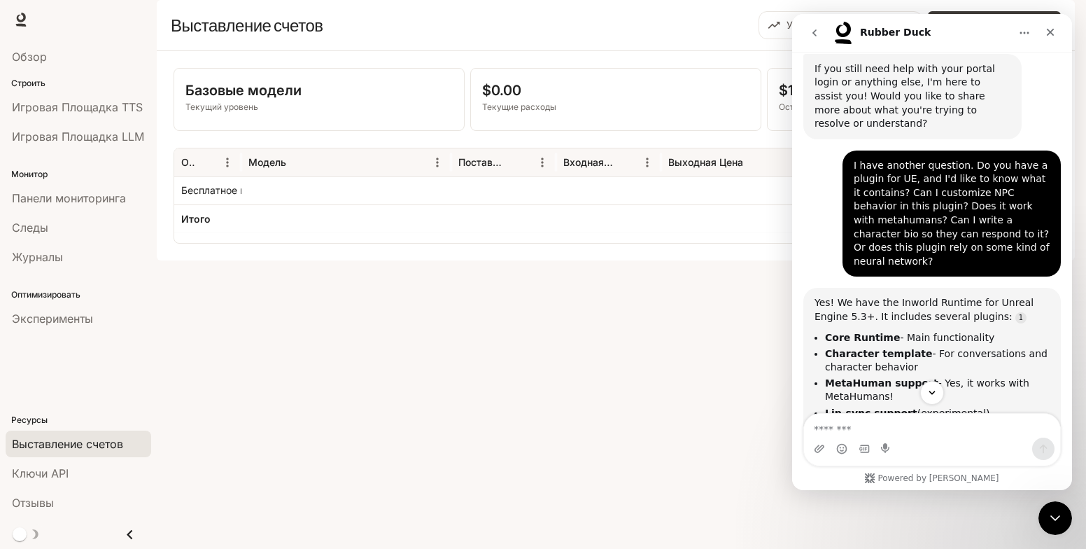
drag, startPoint x: 945, startPoint y: 324, endPoint x: 813, endPoint y: 232, distance: 160.7
click at [813, 288] on div "Yes! We have the Inworld Runtime for Unreal Engine 5.3+. It includes several pl…" at bounding box center [931, 456] width 257 height 337
copy div "Yes! We have the Inworld Runtime for Unreal Engine 5.3+. It includes several pl…"
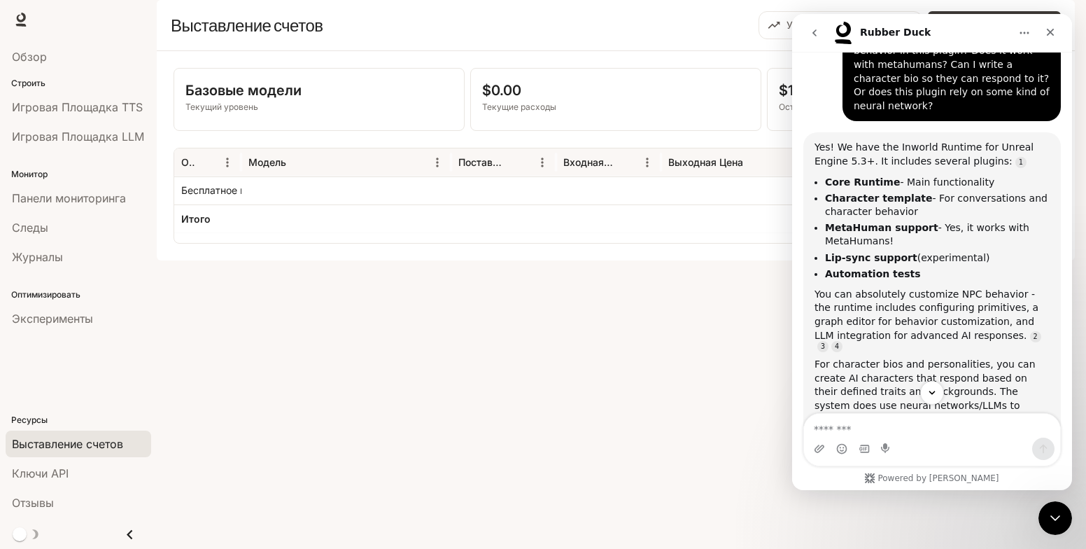
scroll to position [1919, 0]
